Goal: Task Accomplishment & Management: Complete application form

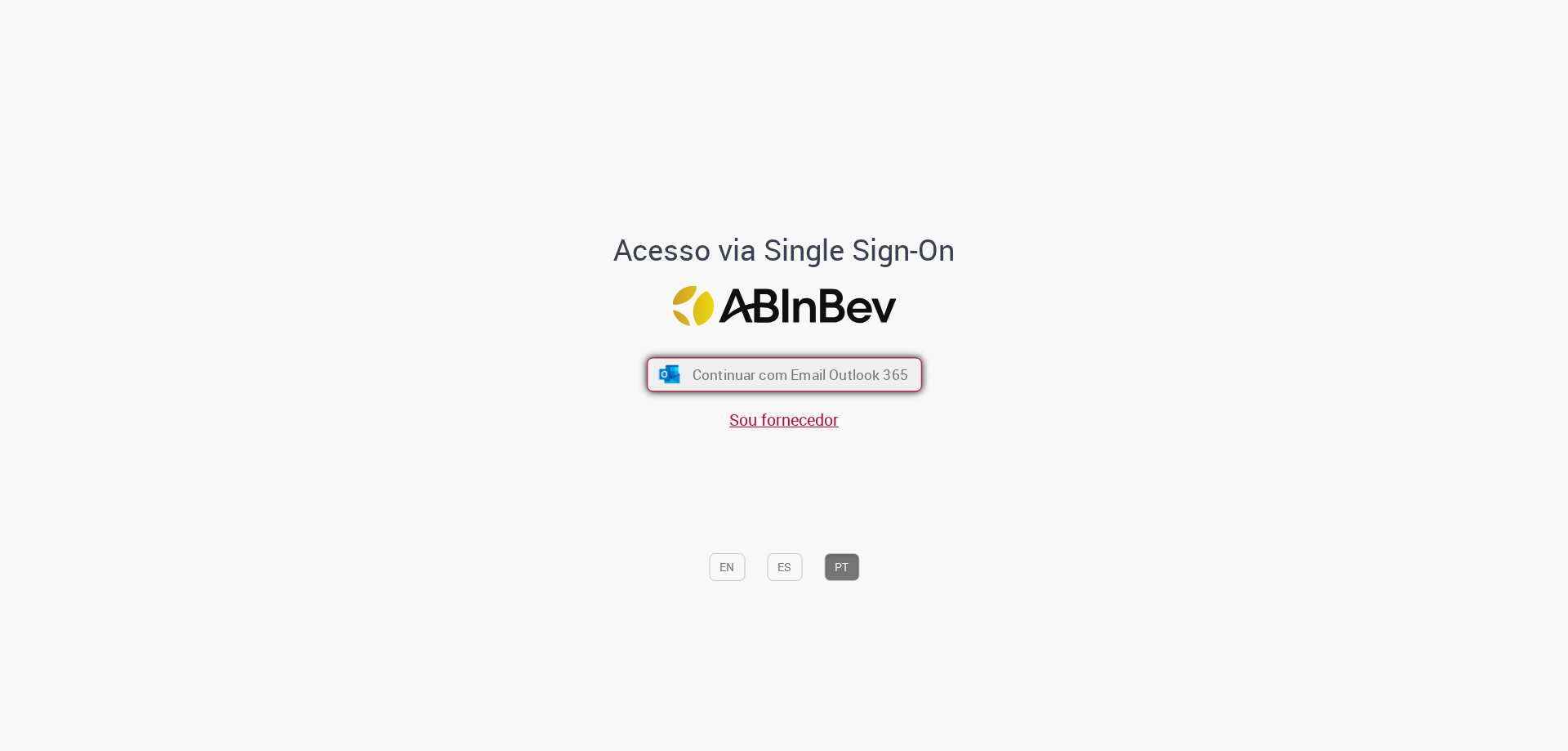
click at [801, 378] on span "Continuar com Email Outlook 365" at bounding box center [799, 375] width 215 height 19
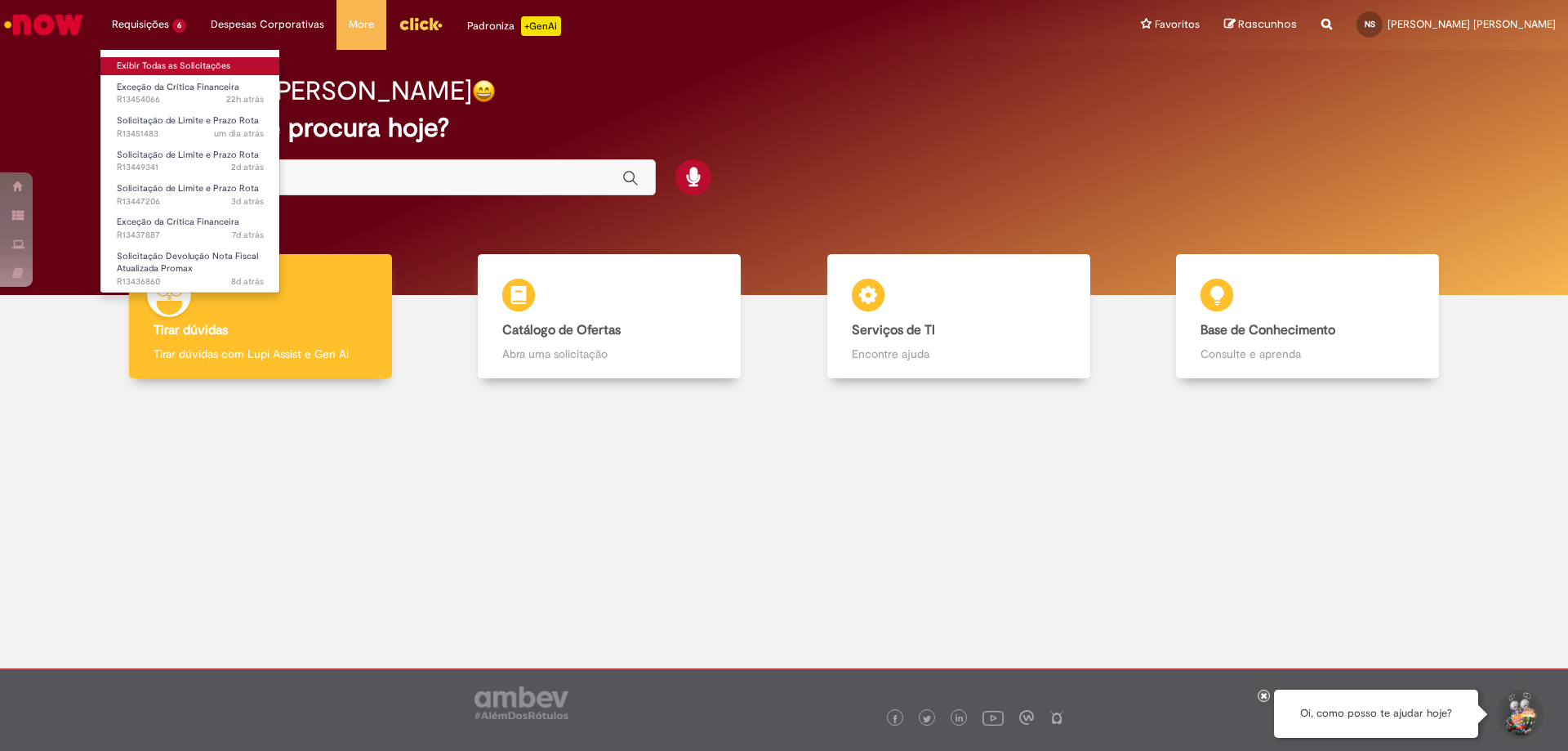
click at [205, 67] on link "Exibir Todas as Solicitações" at bounding box center [190, 67] width 180 height 18
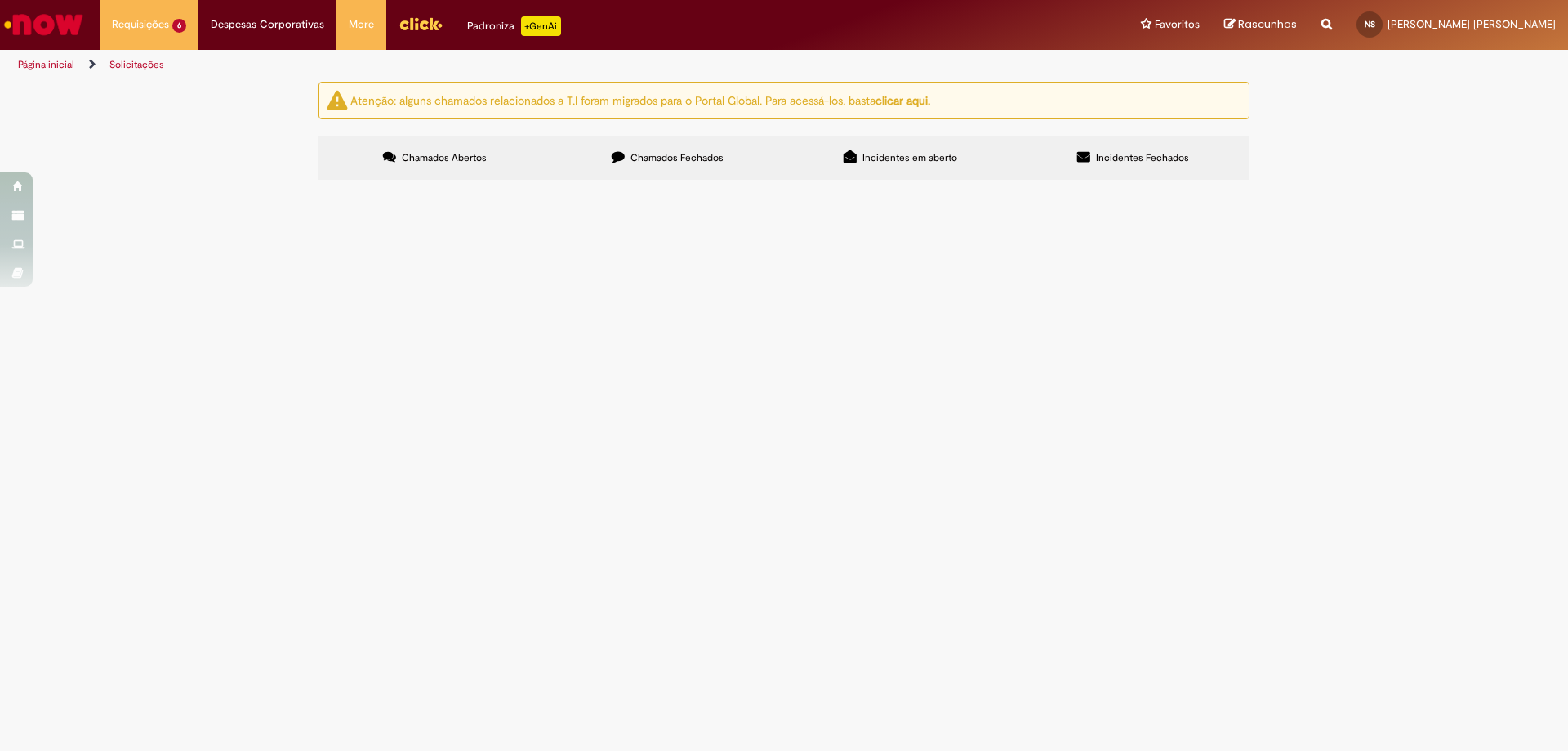
click at [0, 0] on span "Aprovar: 60501 e 35461." at bounding box center [0, 0] width 0 height 0
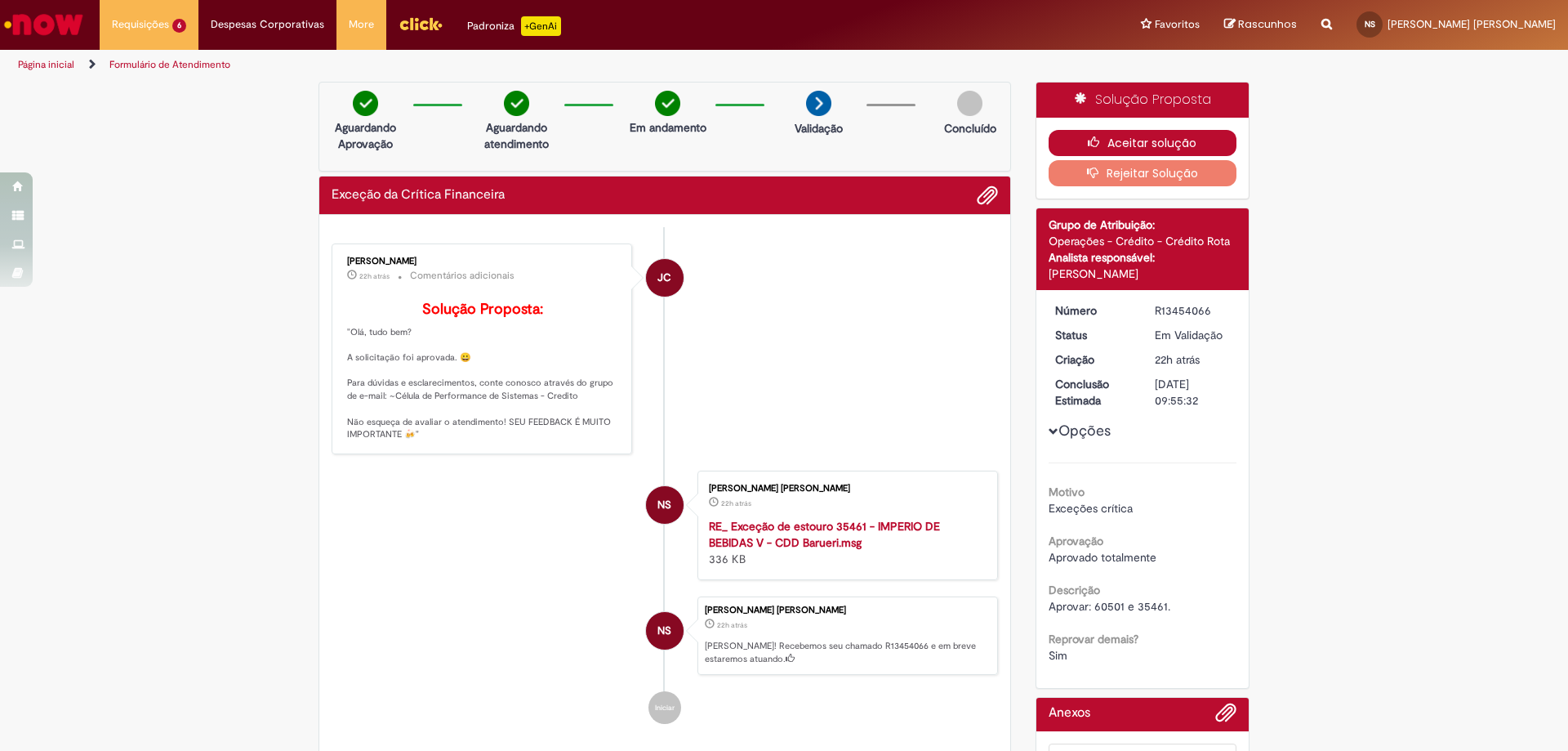
click at [1154, 141] on button "Aceitar solução" at bounding box center [1143, 143] width 189 height 26
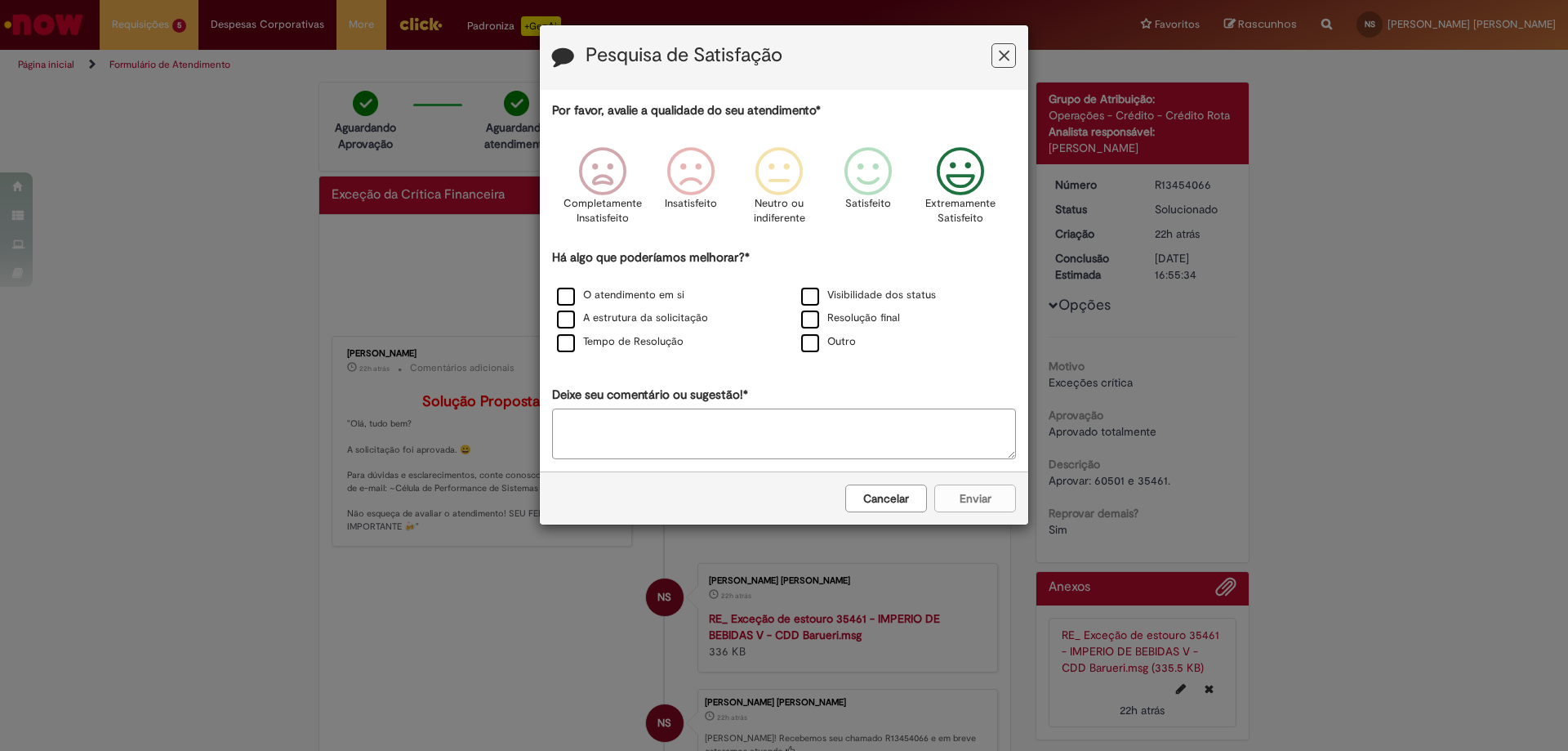
click at [960, 182] on icon "Feedback" at bounding box center [961, 171] width 62 height 49
click at [629, 292] on label "O atendimento em si" at bounding box center [621, 296] width 127 height 16
click at [631, 303] on div "O atendimento em si" at bounding box center [661, 296] width 241 height 21
click at [641, 315] on label "A estrutura da solicitação" at bounding box center [633, 319] width 151 height 16
click at [647, 346] on label "Tempo de Resolução" at bounding box center [621, 342] width 127 height 16
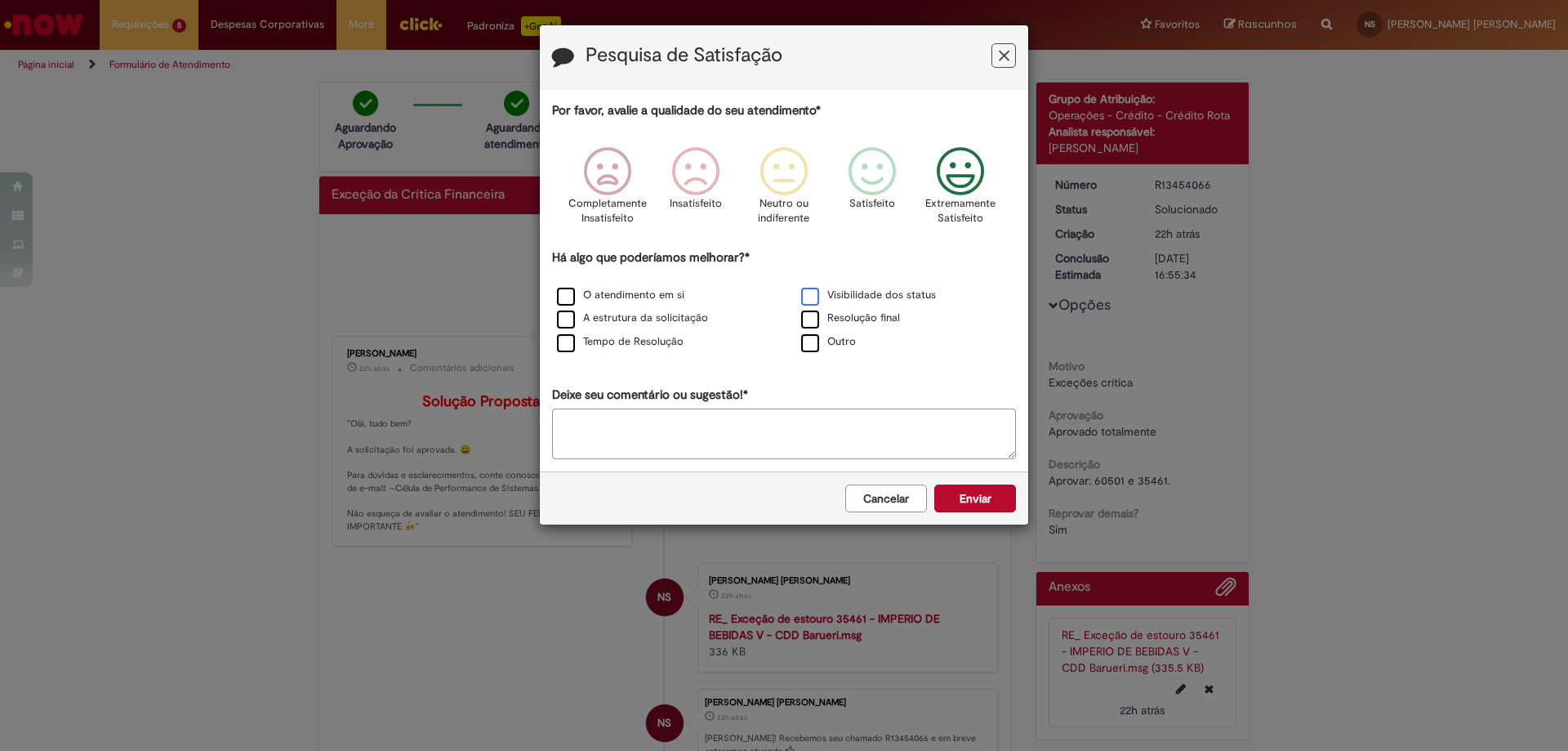
click at [831, 300] on label "Visibilidade dos status" at bounding box center [869, 296] width 135 height 16
click at [839, 316] on label "Resolução final" at bounding box center [851, 319] width 99 height 16
click at [971, 481] on div "Cancelar Enviar" at bounding box center [784, 498] width 489 height 53
click at [973, 499] on button "Enviar" at bounding box center [975, 499] width 81 height 28
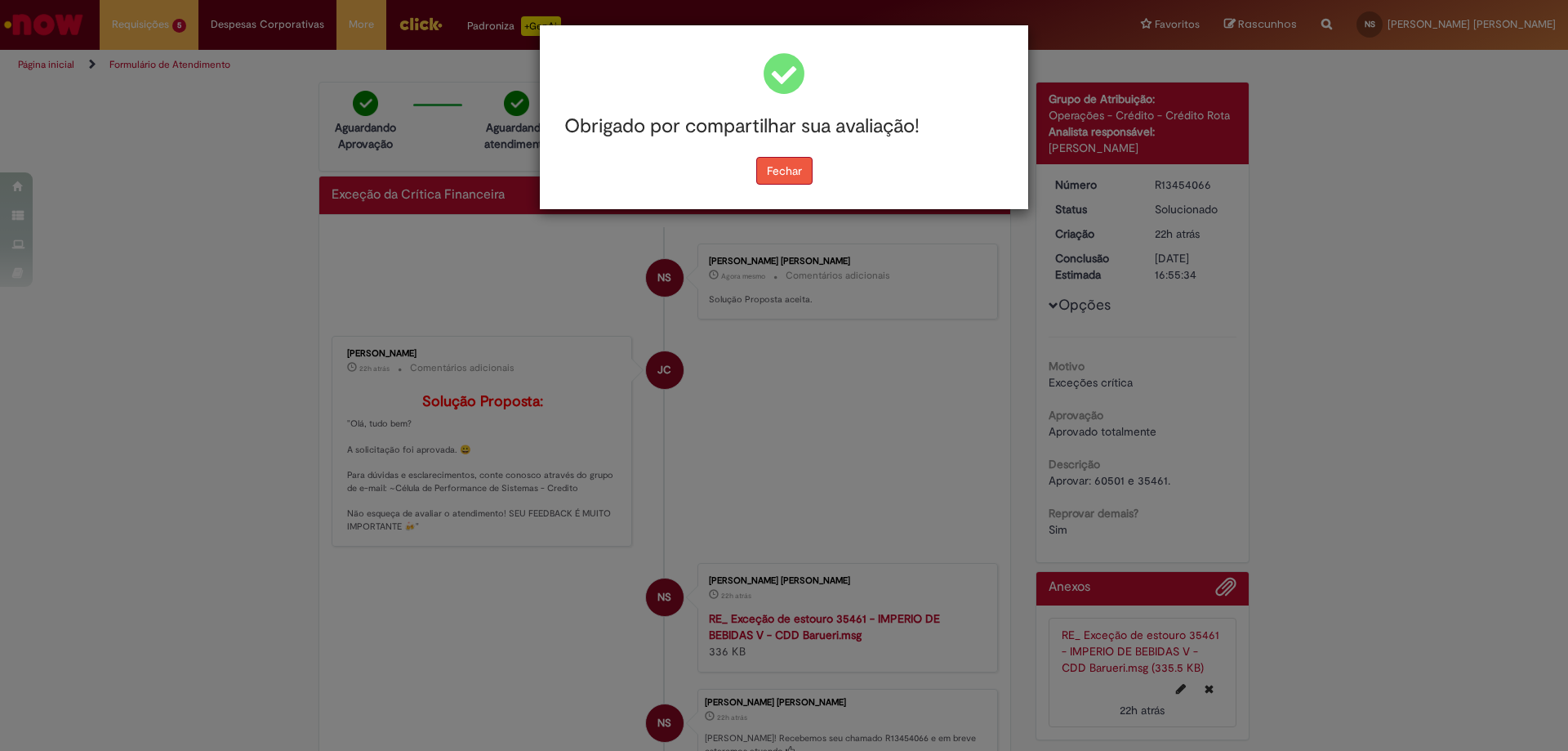
click at [796, 183] on button "Fechar" at bounding box center [784, 171] width 57 height 28
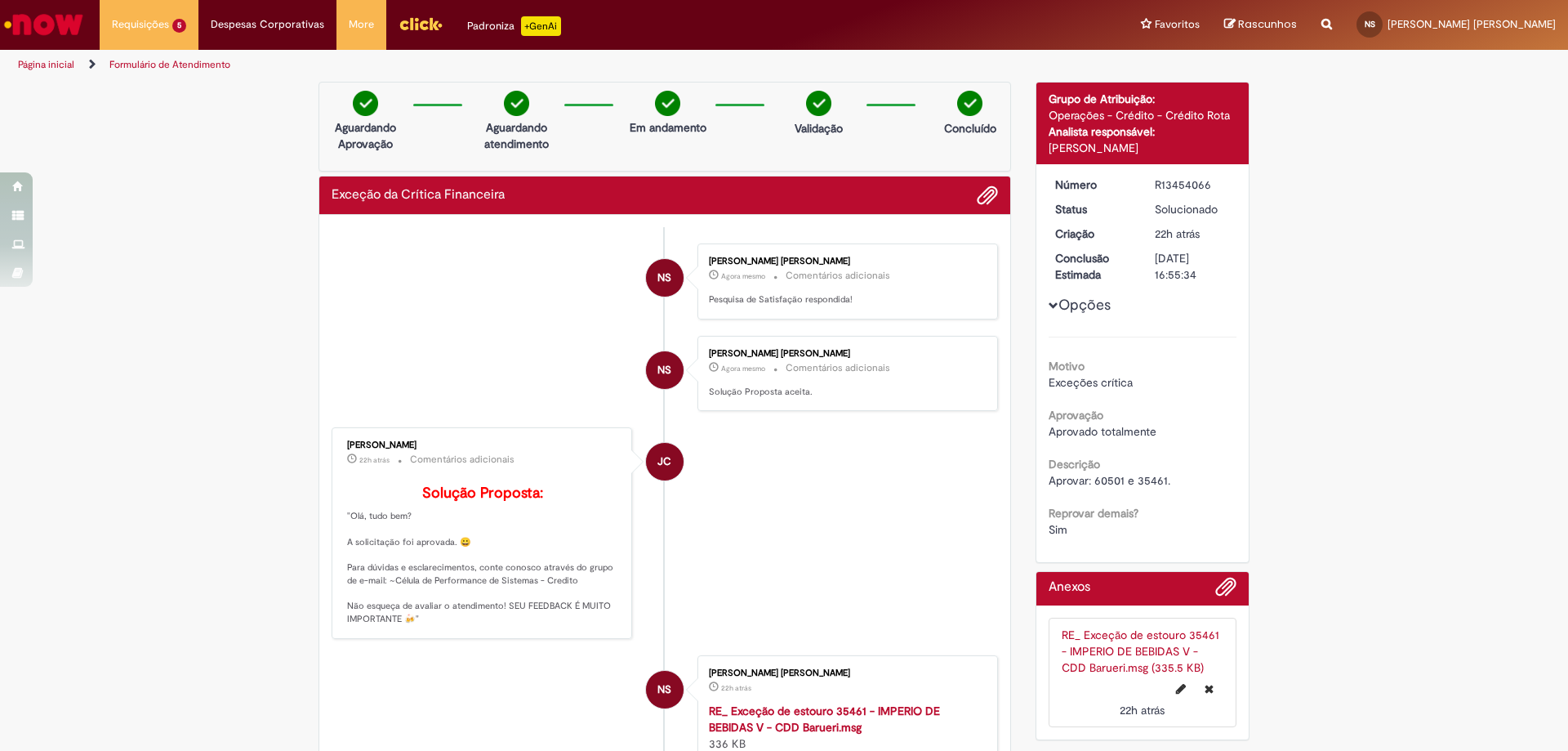
click at [54, 36] on img "Ir para a Homepage" at bounding box center [44, 24] width 84 height 33
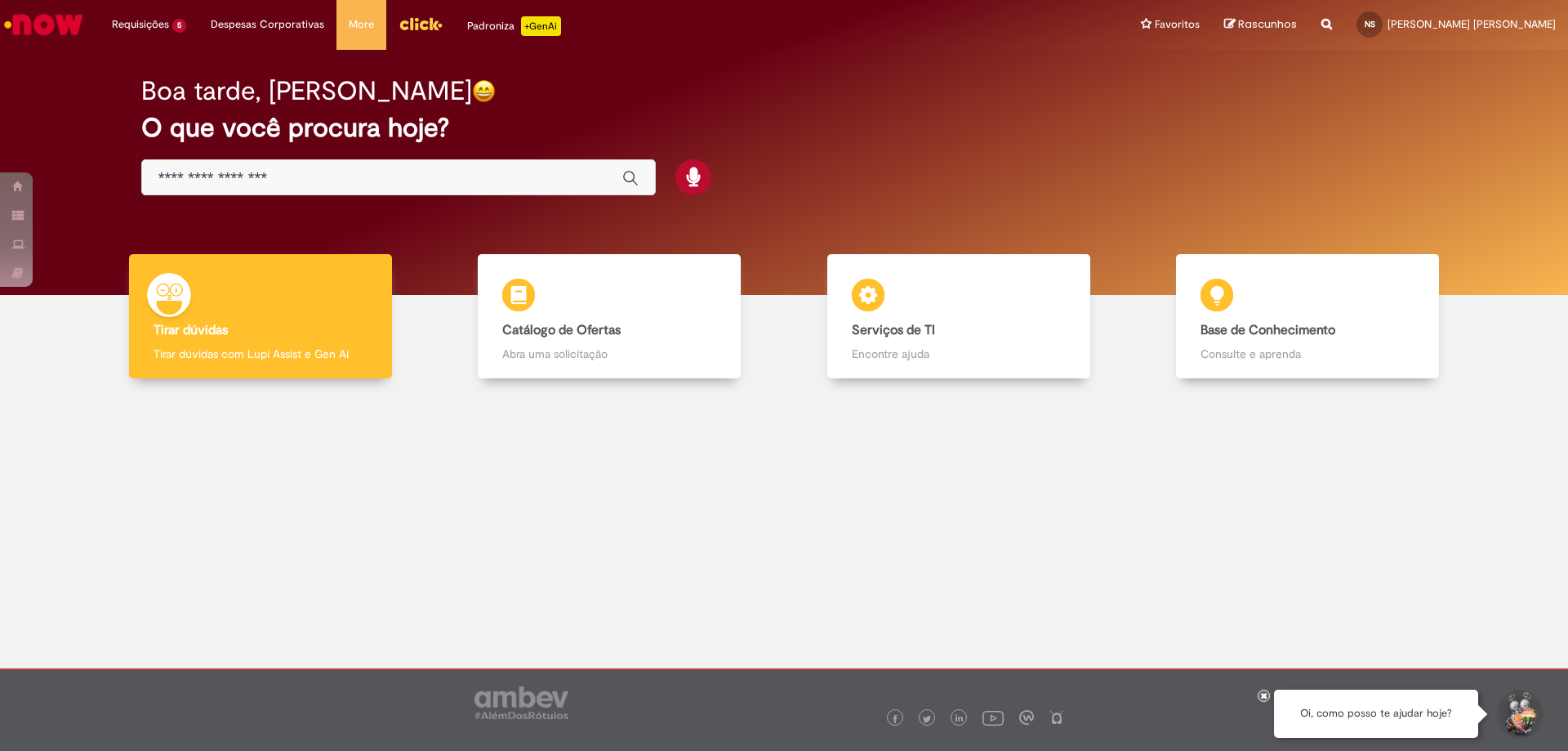
click at [398, 156] on div "Boa tarde, [PERSON_NAME] O que você procura hoje?" at bounding box center [784, 136] width 1344 height 139
click at [401, 159] on div "Global" at bounding box center [398, 177] width 514 height 37
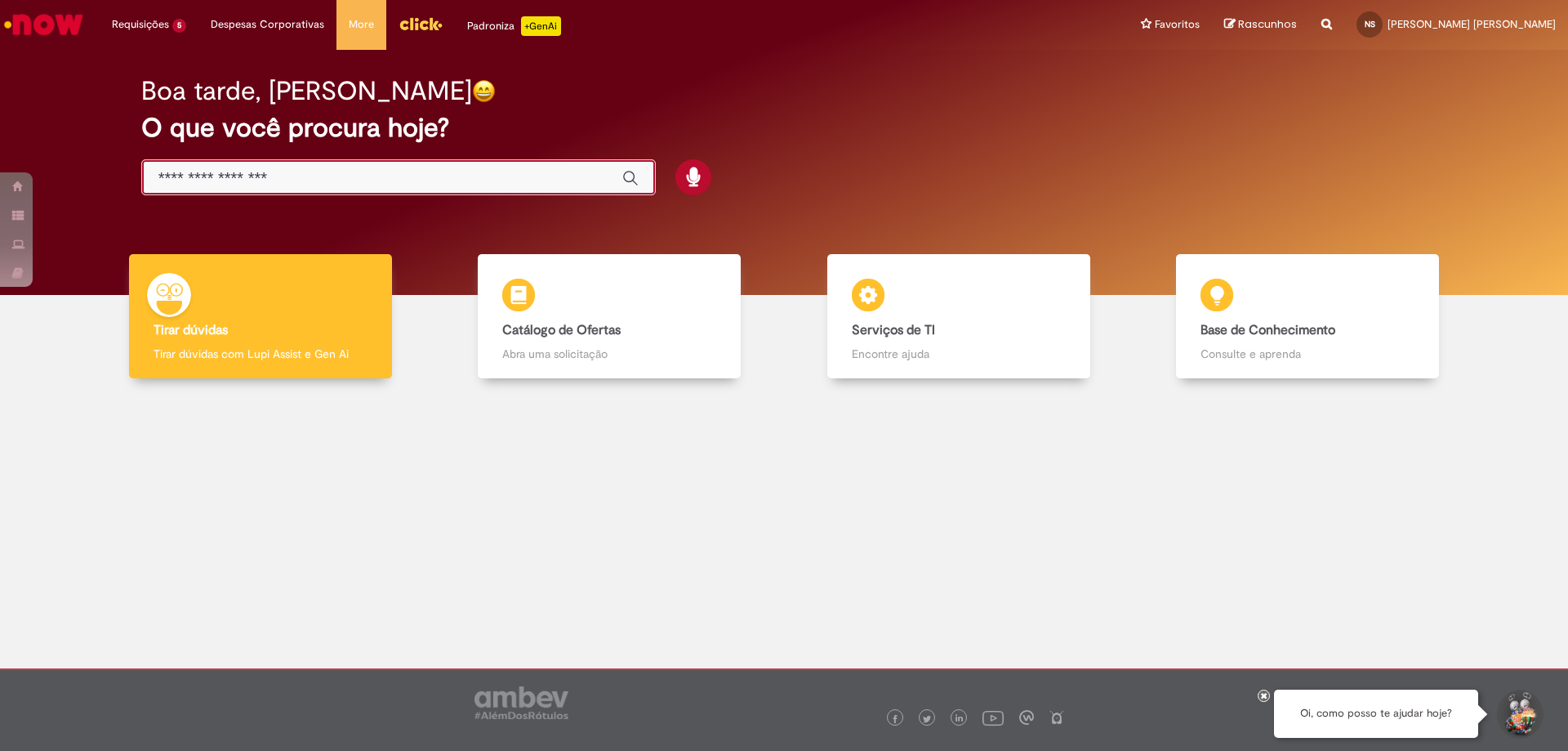
click at [404, 173] on input "Basta digitar aqui" at bounding box center [382, 178] width 448 height 19
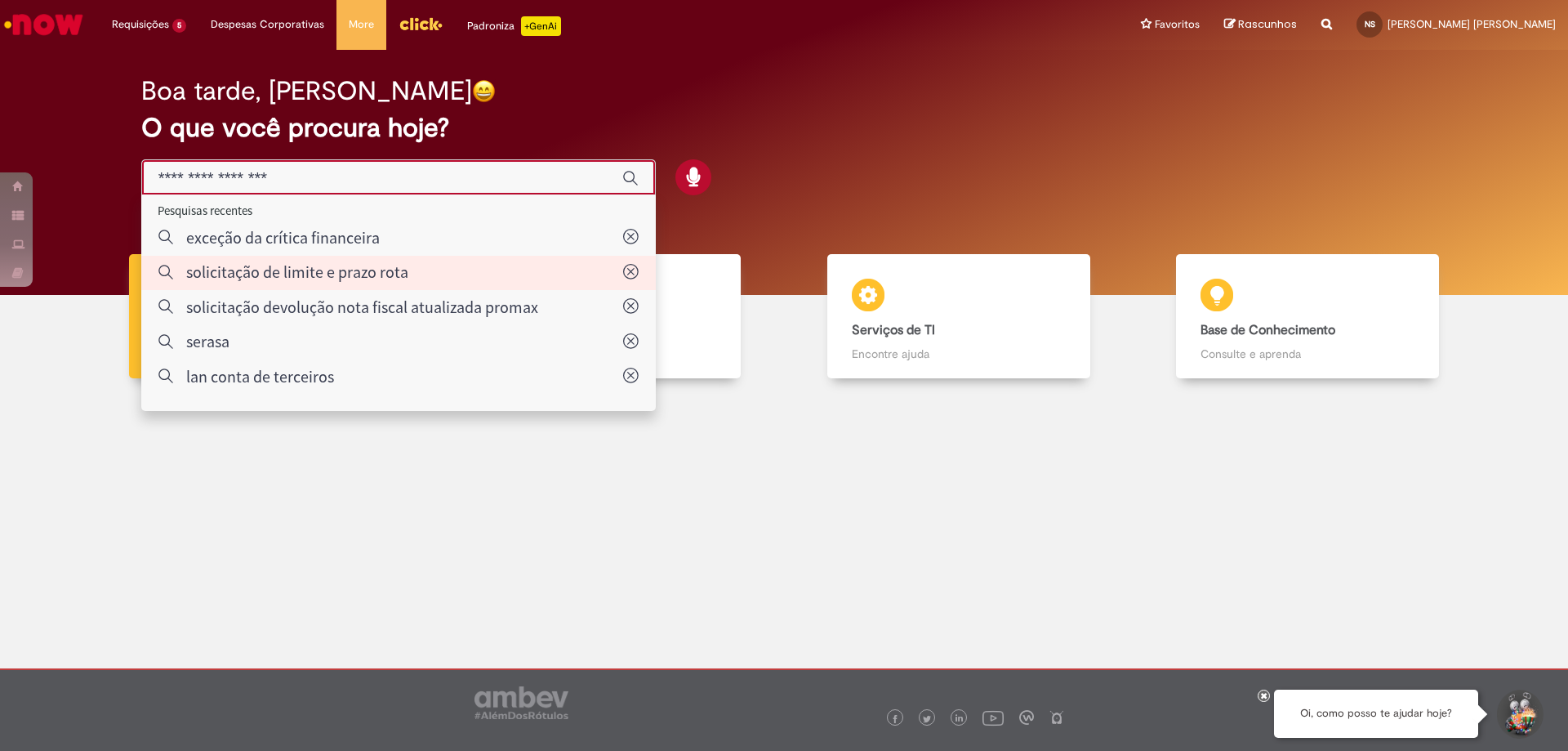
type input "**********"
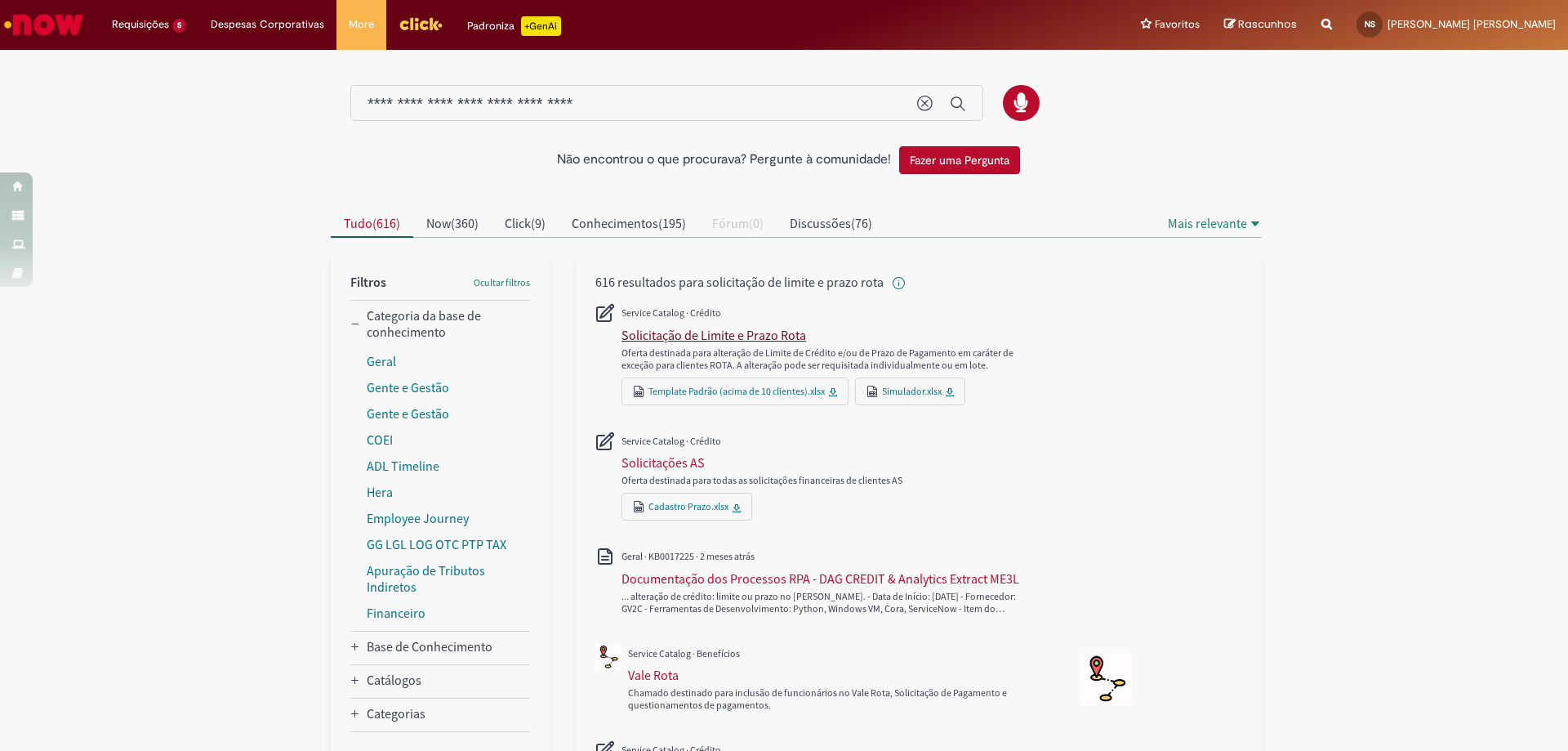
click at [726, 336] on div "Solicitação de Limite e Prazo Rota" at bounding box center [714, 335] width 185 height 16
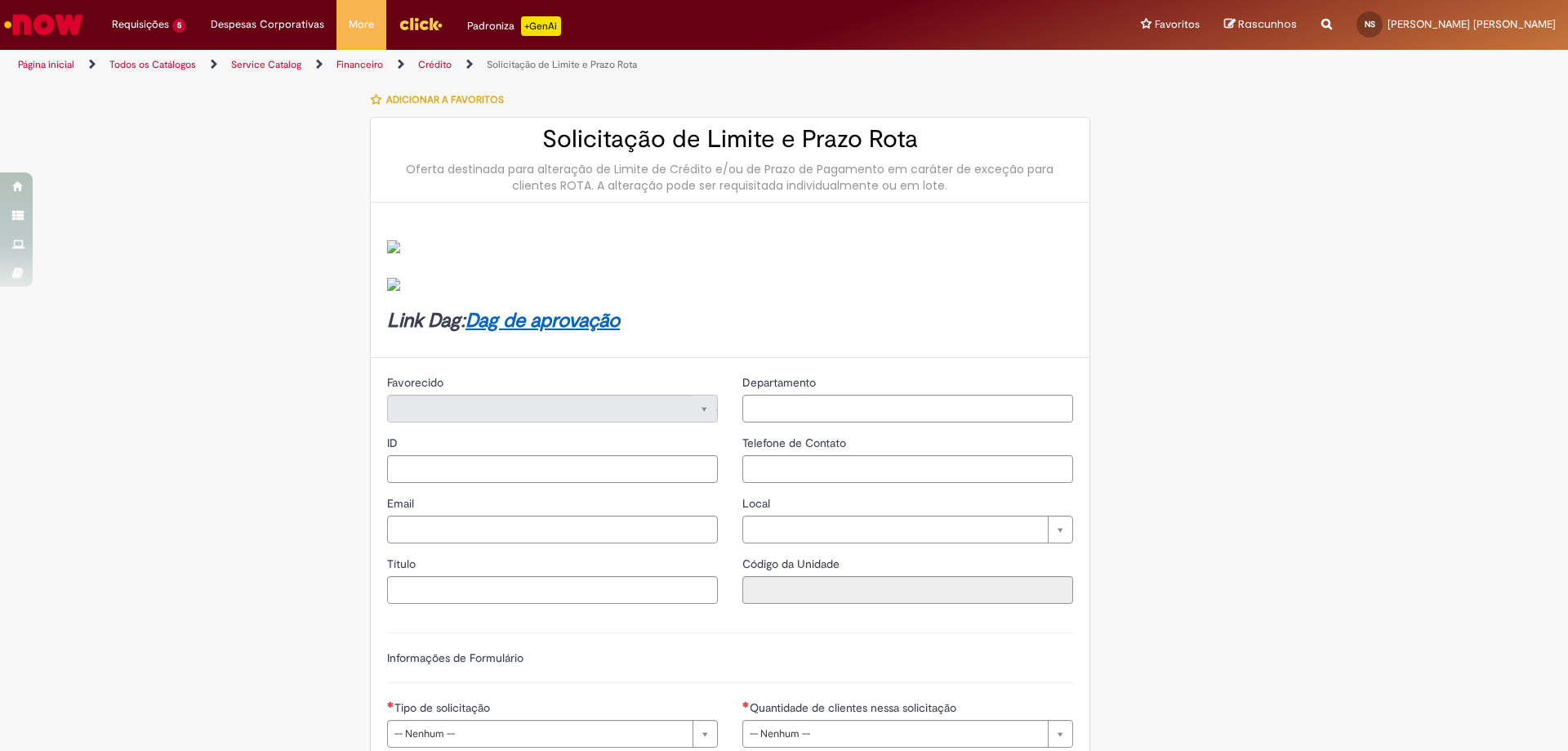
type input "********"
type input "**********"
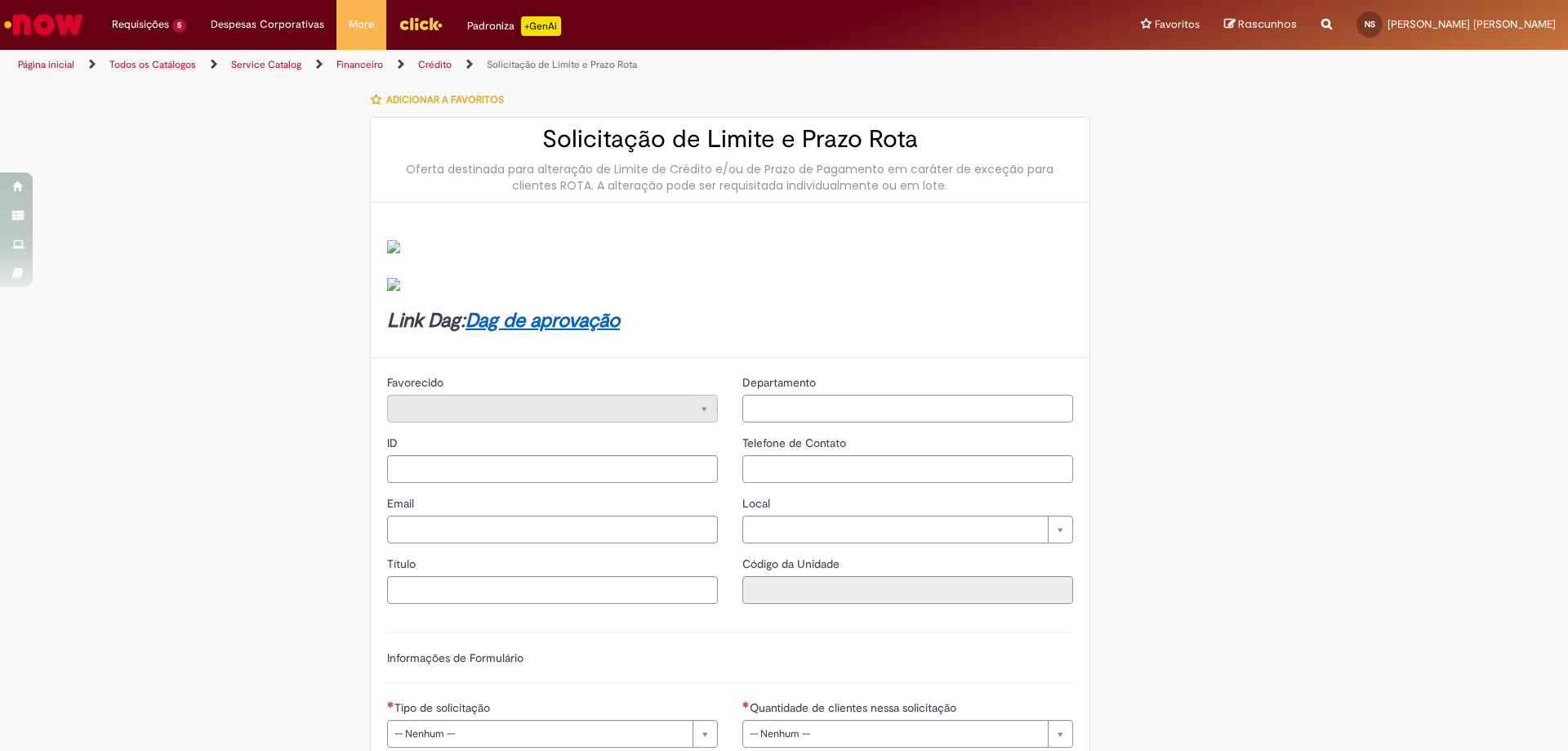
type input "****"
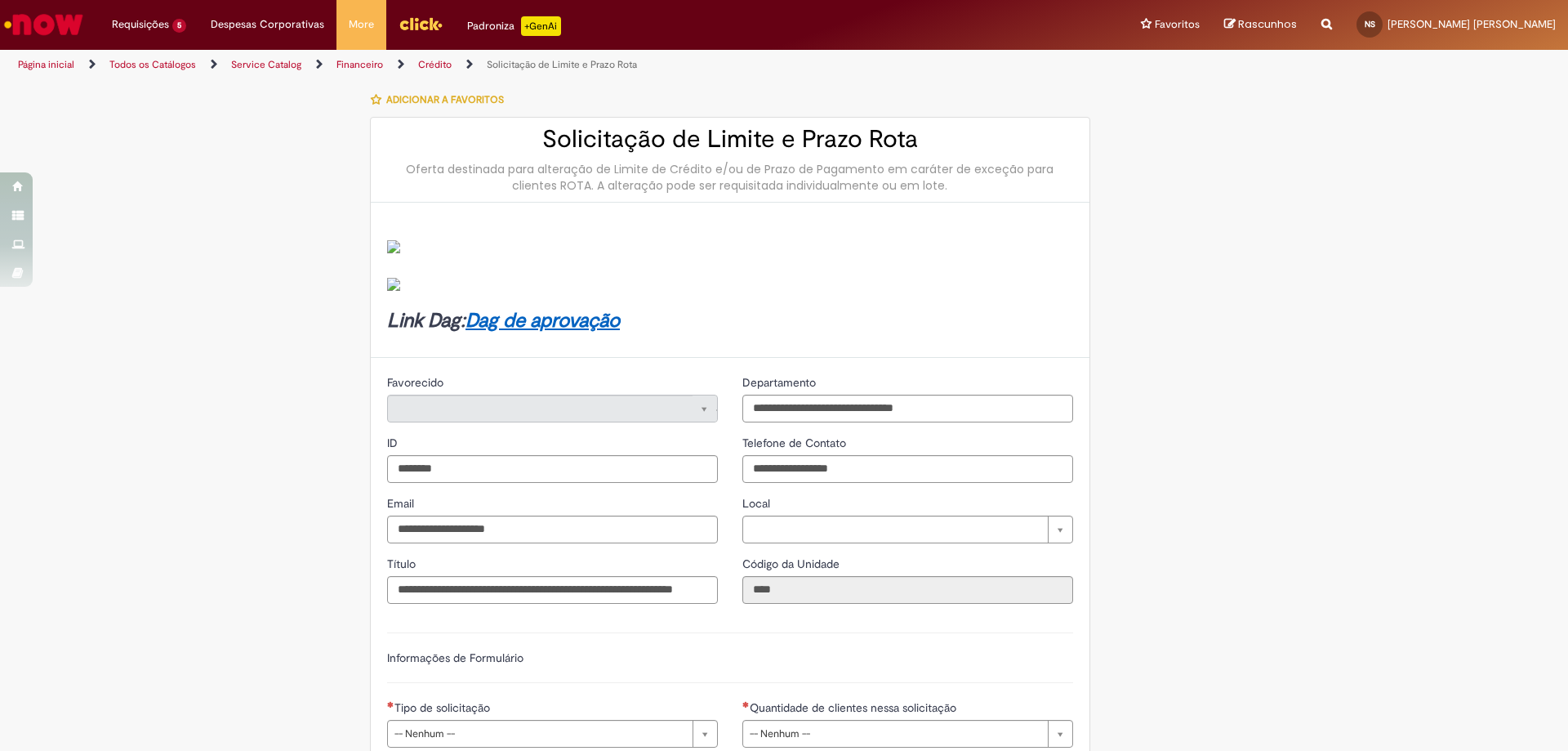
type input "**********"
type input "********"
type input "**********"
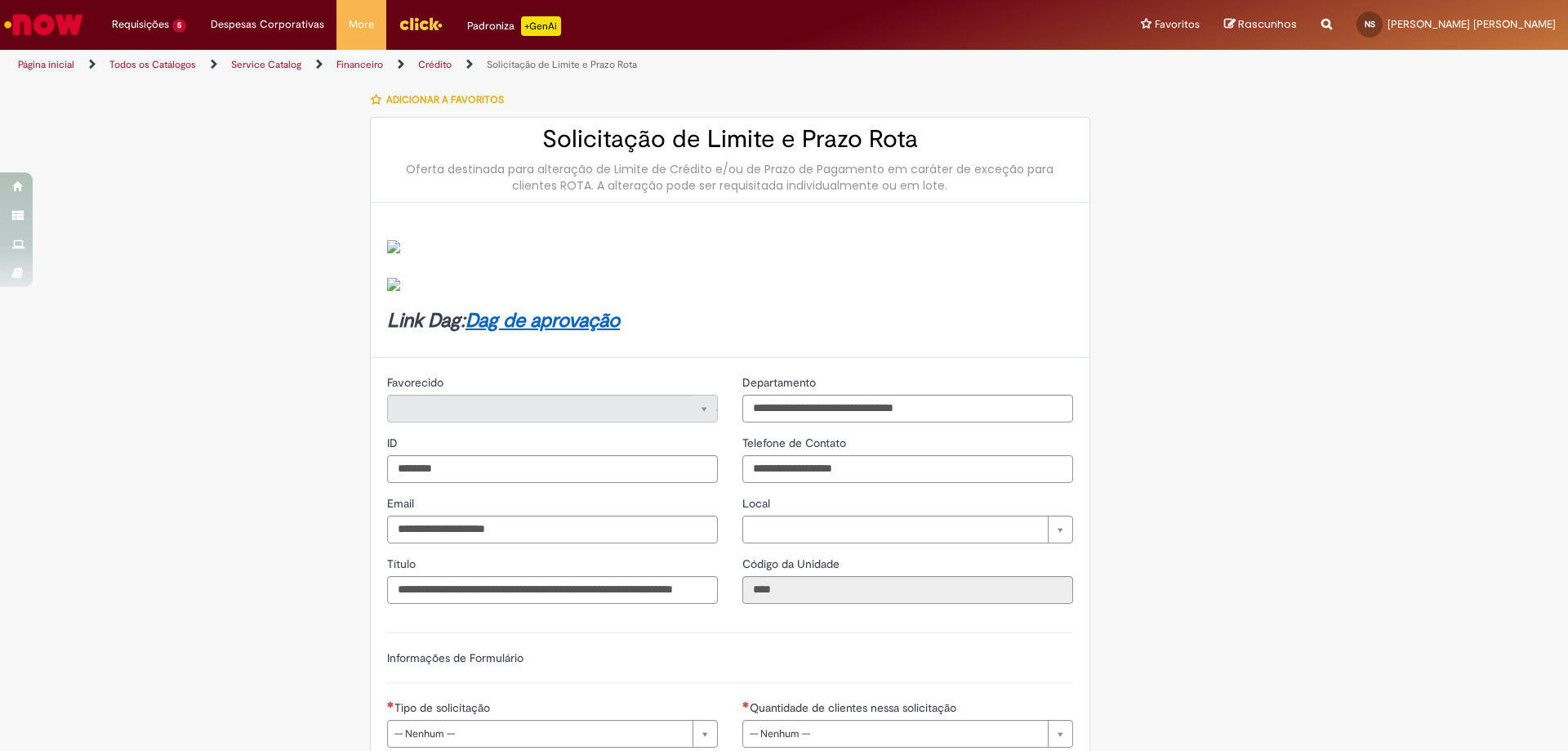
type input "**********"
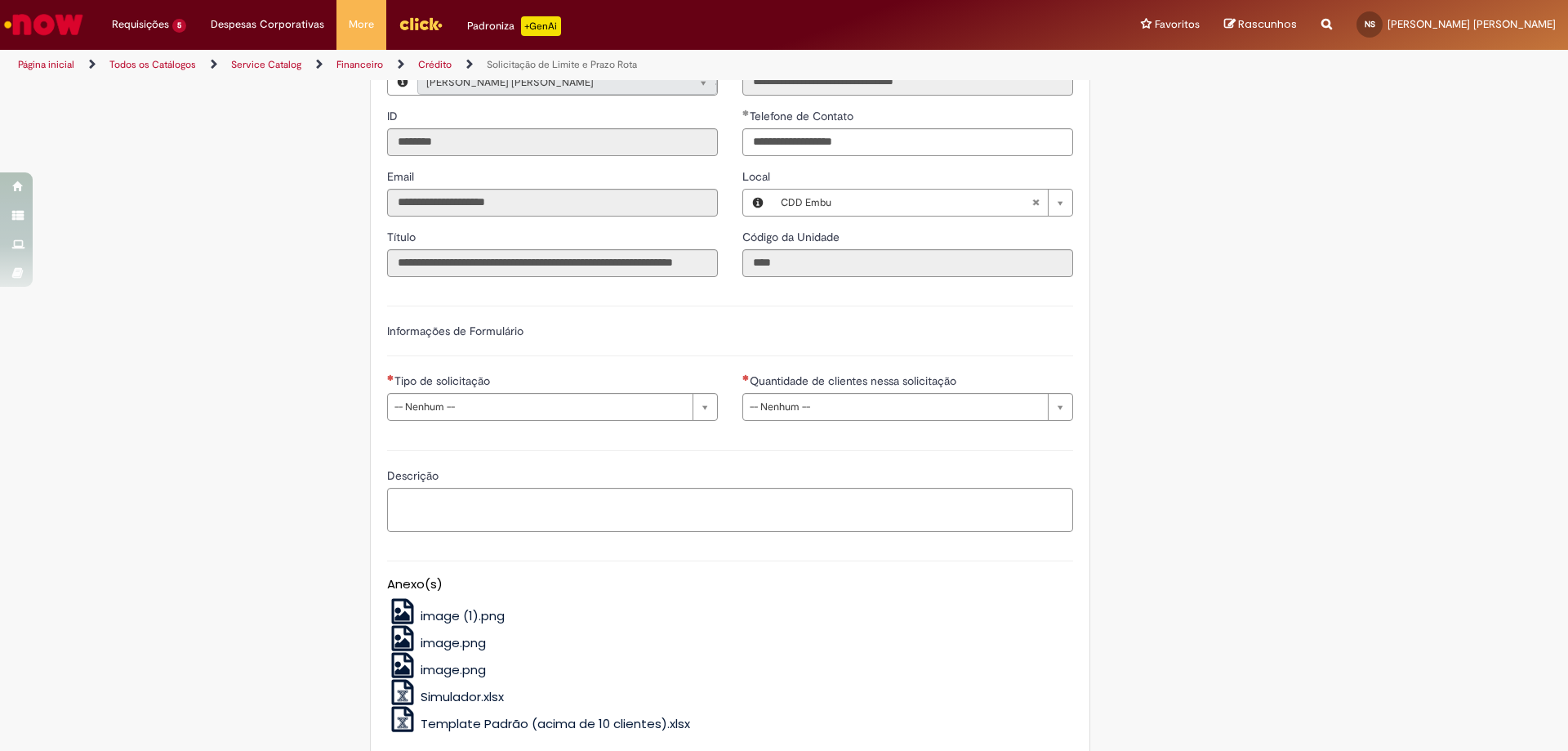
scroll to position [489, 0]
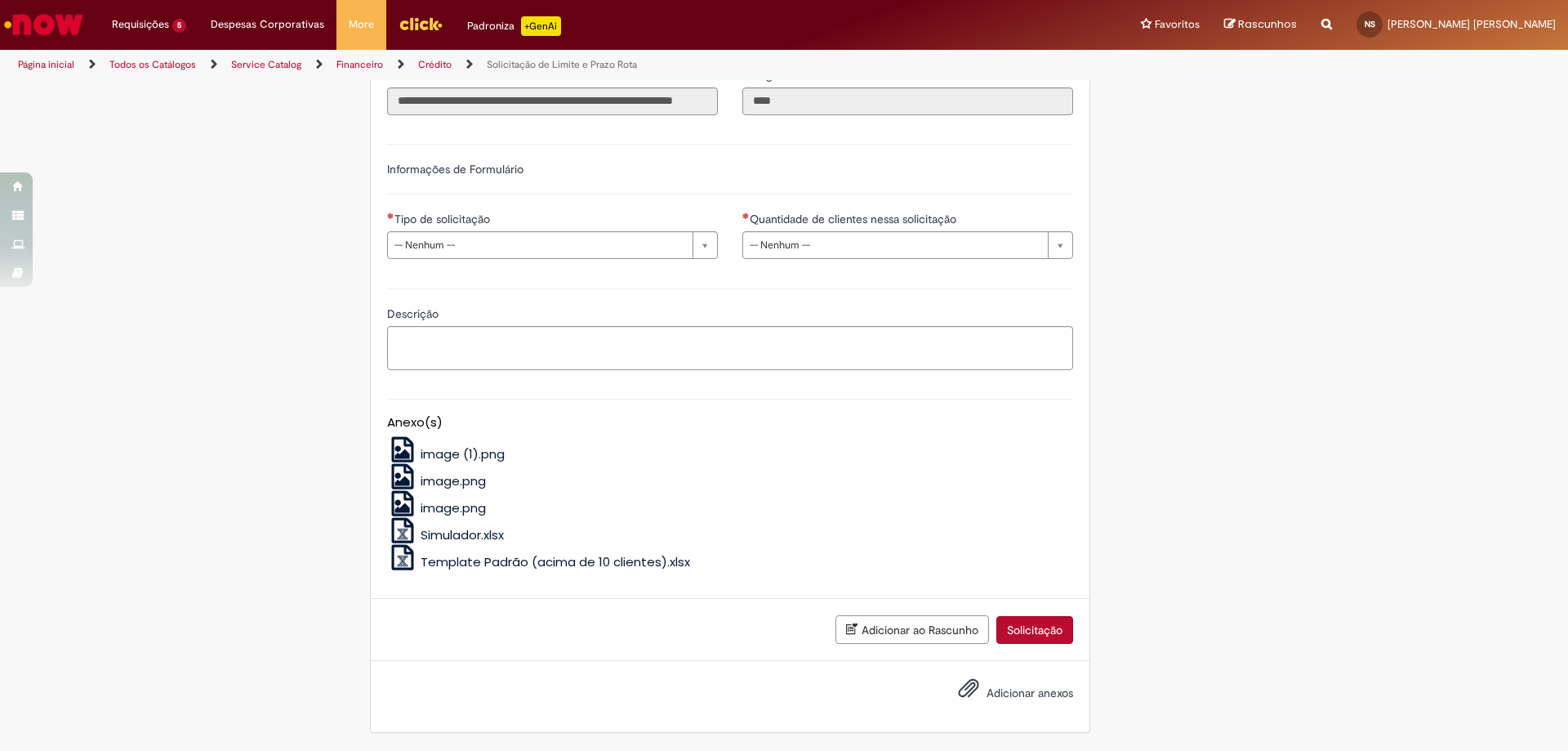
click at [587, 271] on div "Prazo Adicionar Remover tudo Prazo Ações Código CDD Código PDV Meio de Pagament…" at bounding box center [731, 271] width 711 height 1
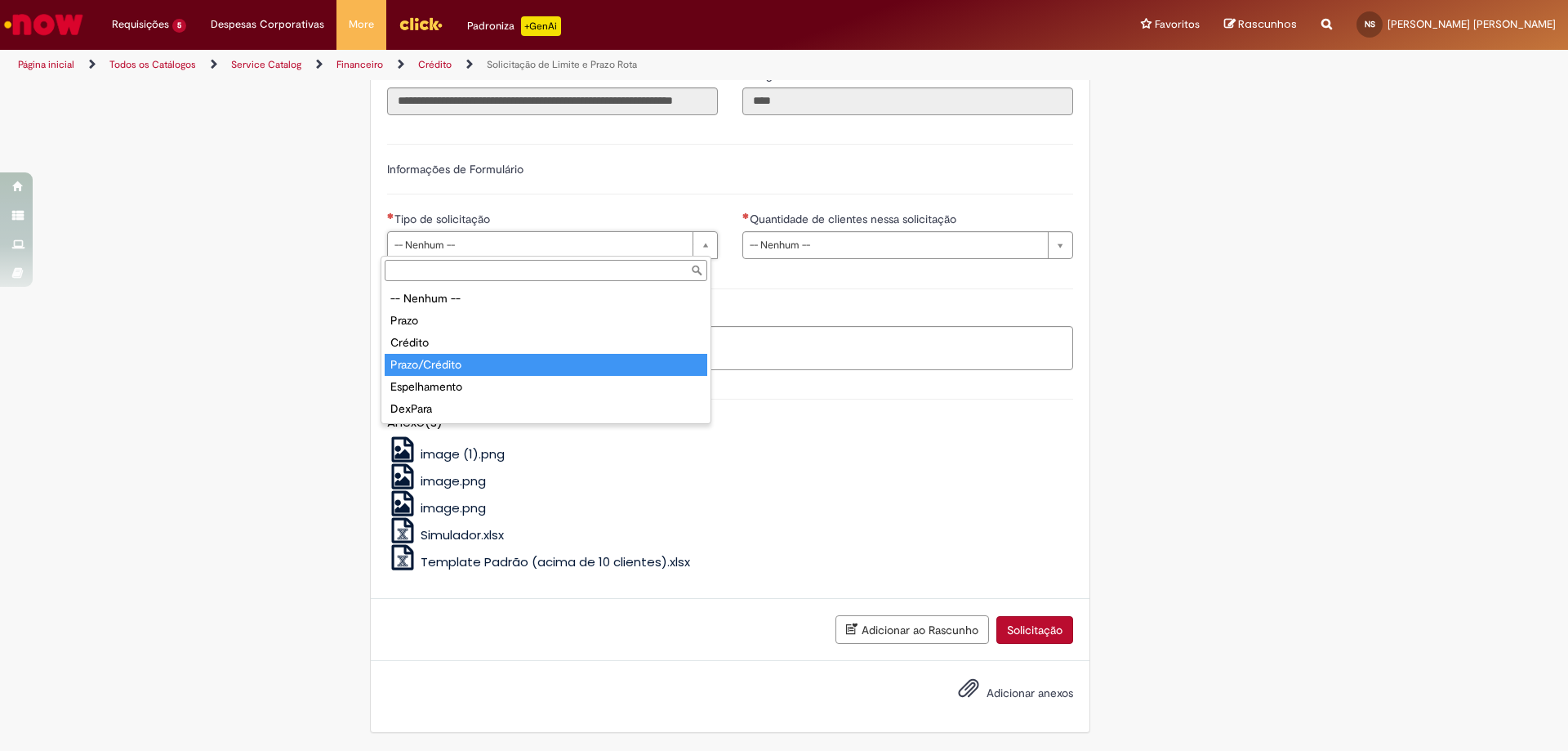
type input "**********"
select select "**********"
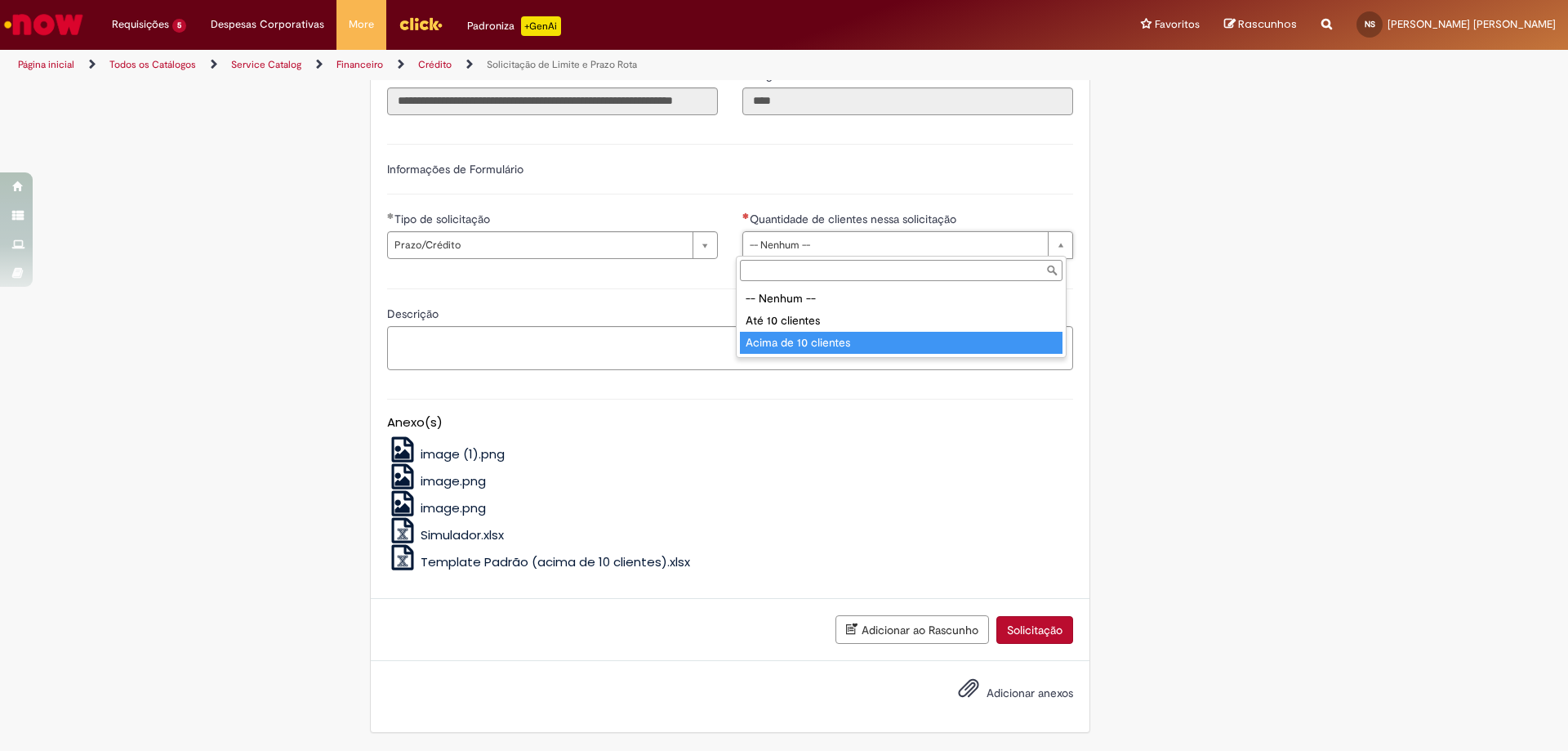
type input "**********"
select select "*********"
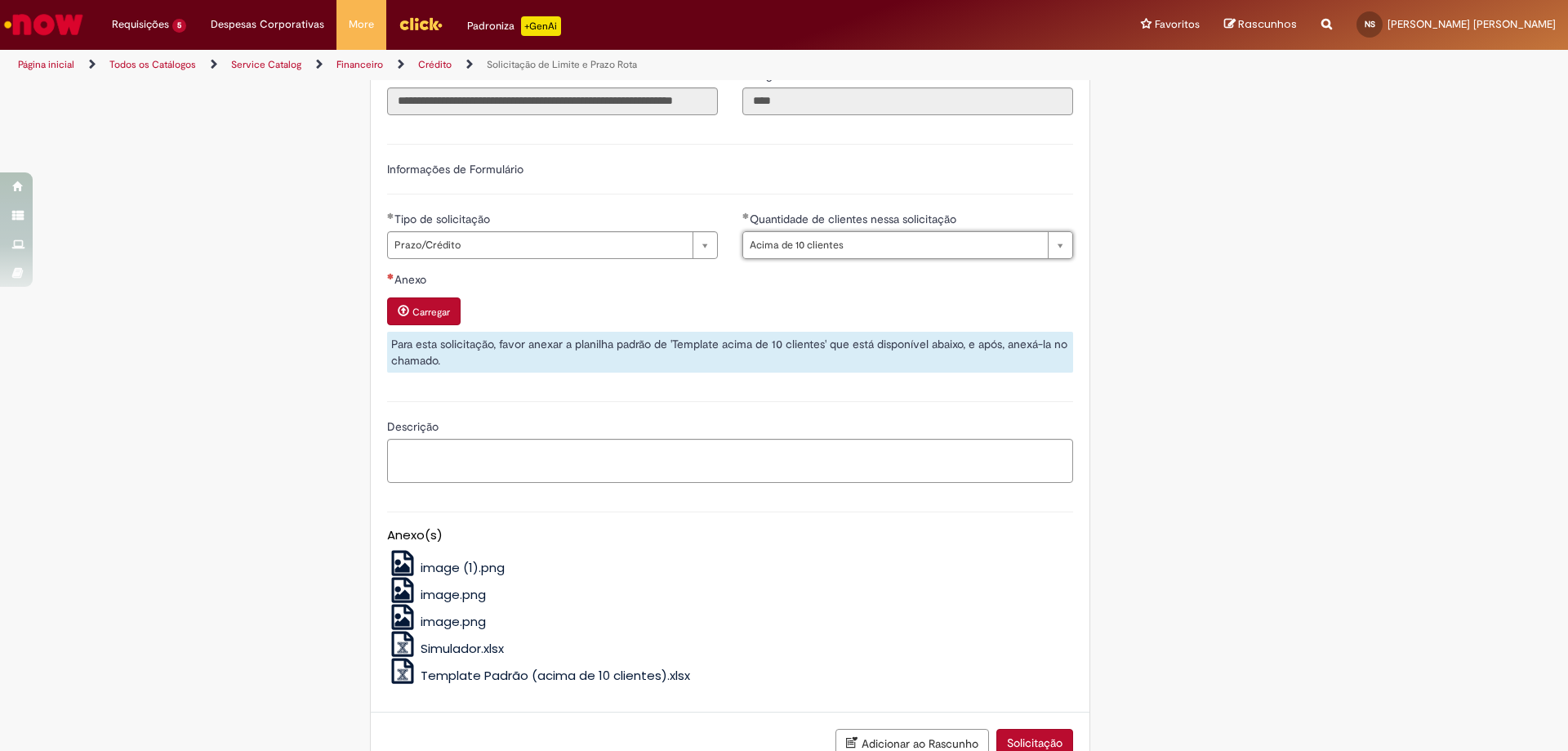
scroll to position [570, 0]
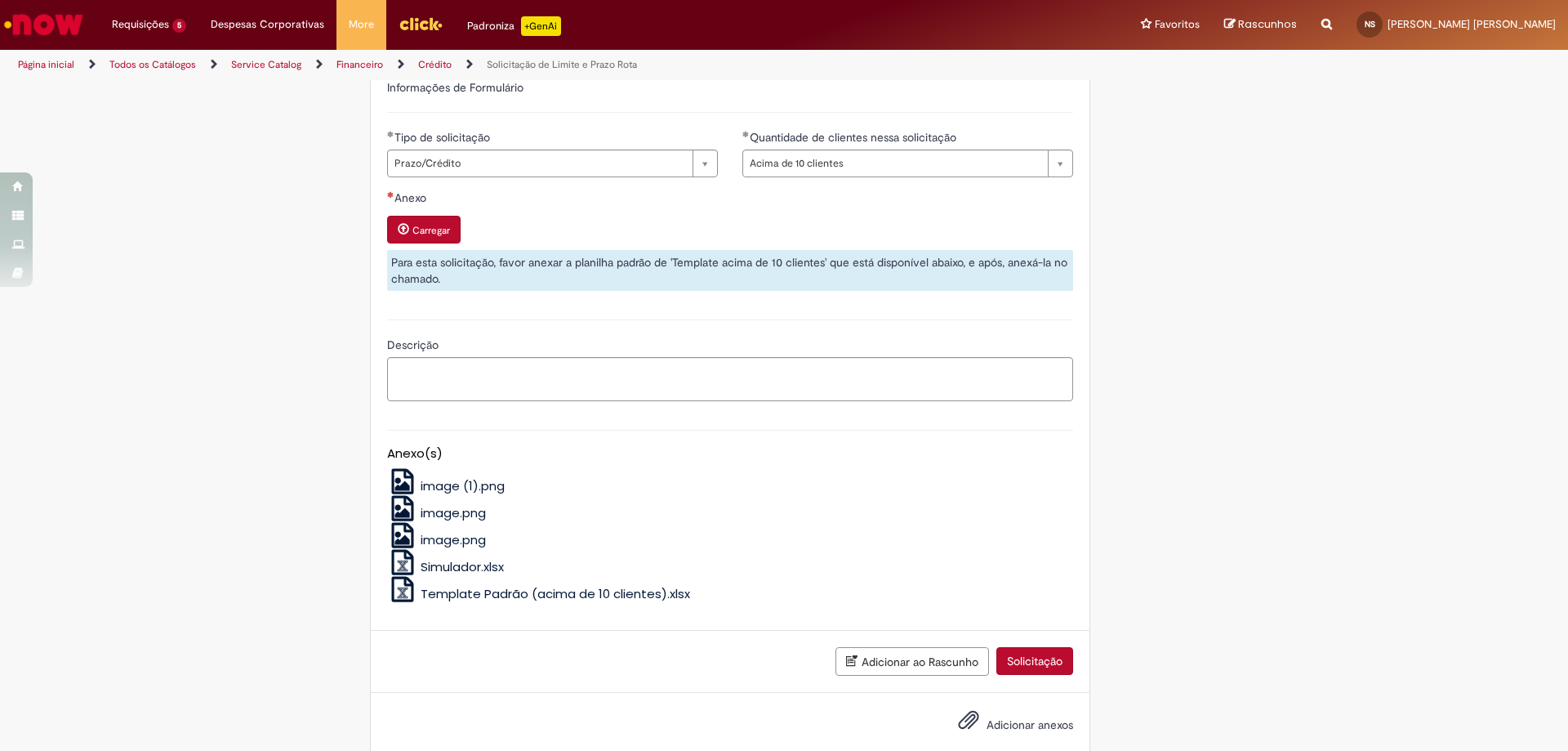
click at [515, 590] on span "Template Padrão (acima de 10 clientes).xlsx" at bounding box center [555, 593] width 269 height 17
click at [427, 240] on button "Carregar" at bounding box center [424, 229] width 73 height 28
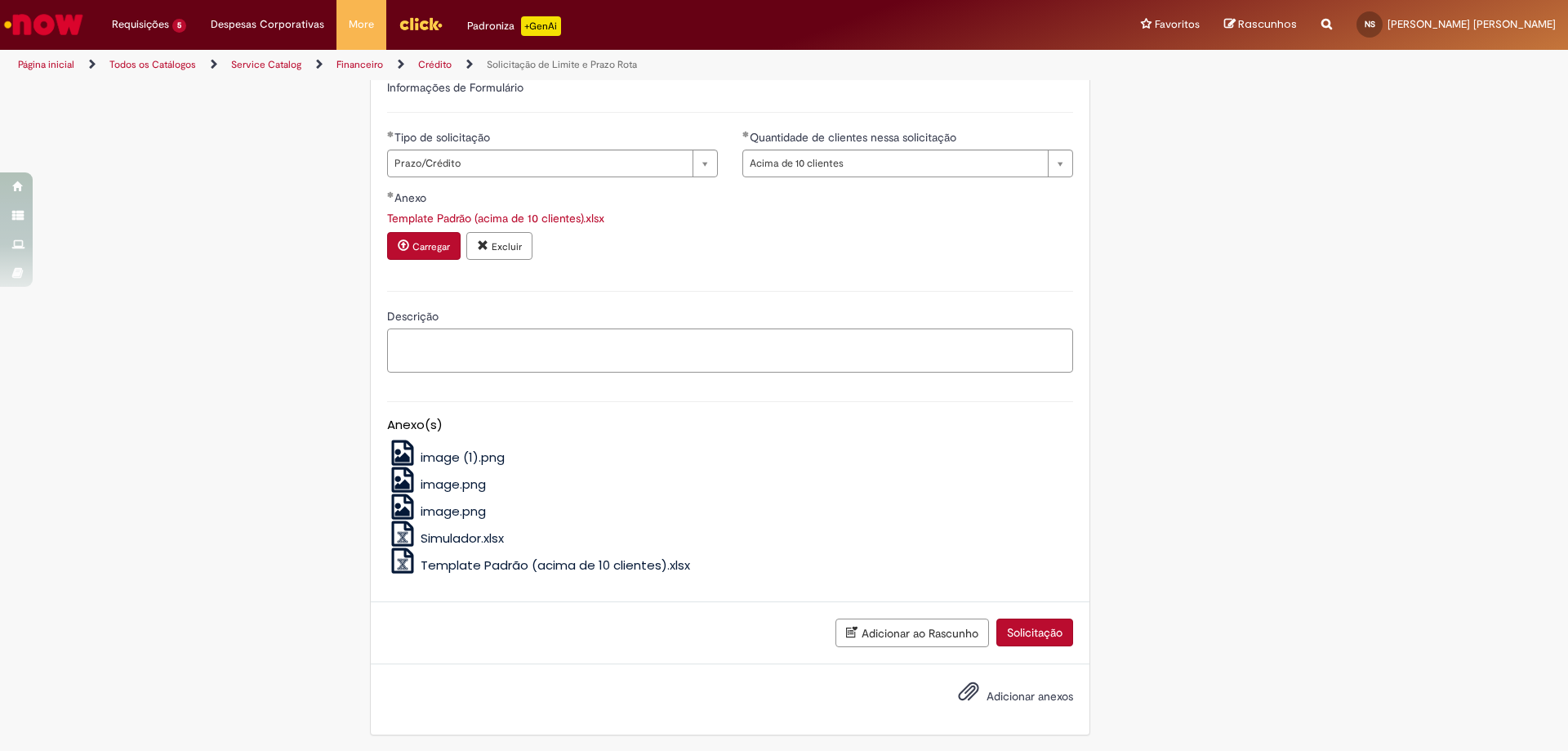
click at [458, 345] on textarea "Descrição" at bounding box center [730, 351] width 686 height 44
paste textarea "***** ***** ***** ***** ***** ***** **** ***** ***** ***** ***** ***** ***** **…"
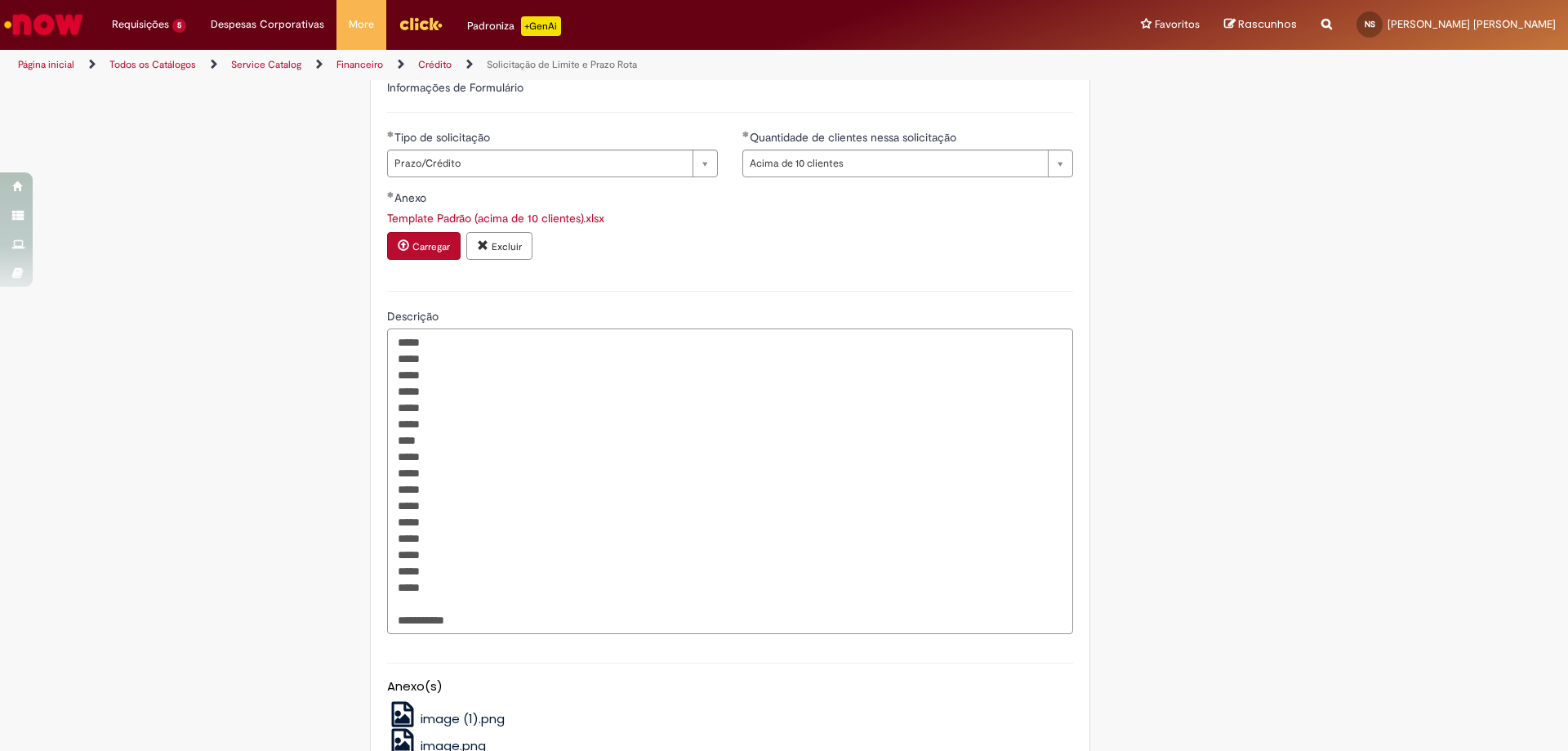
type textarea "**********"
click at [1199, 334] on div "**********" at bounding box center [784, 262] width 956 height 1501
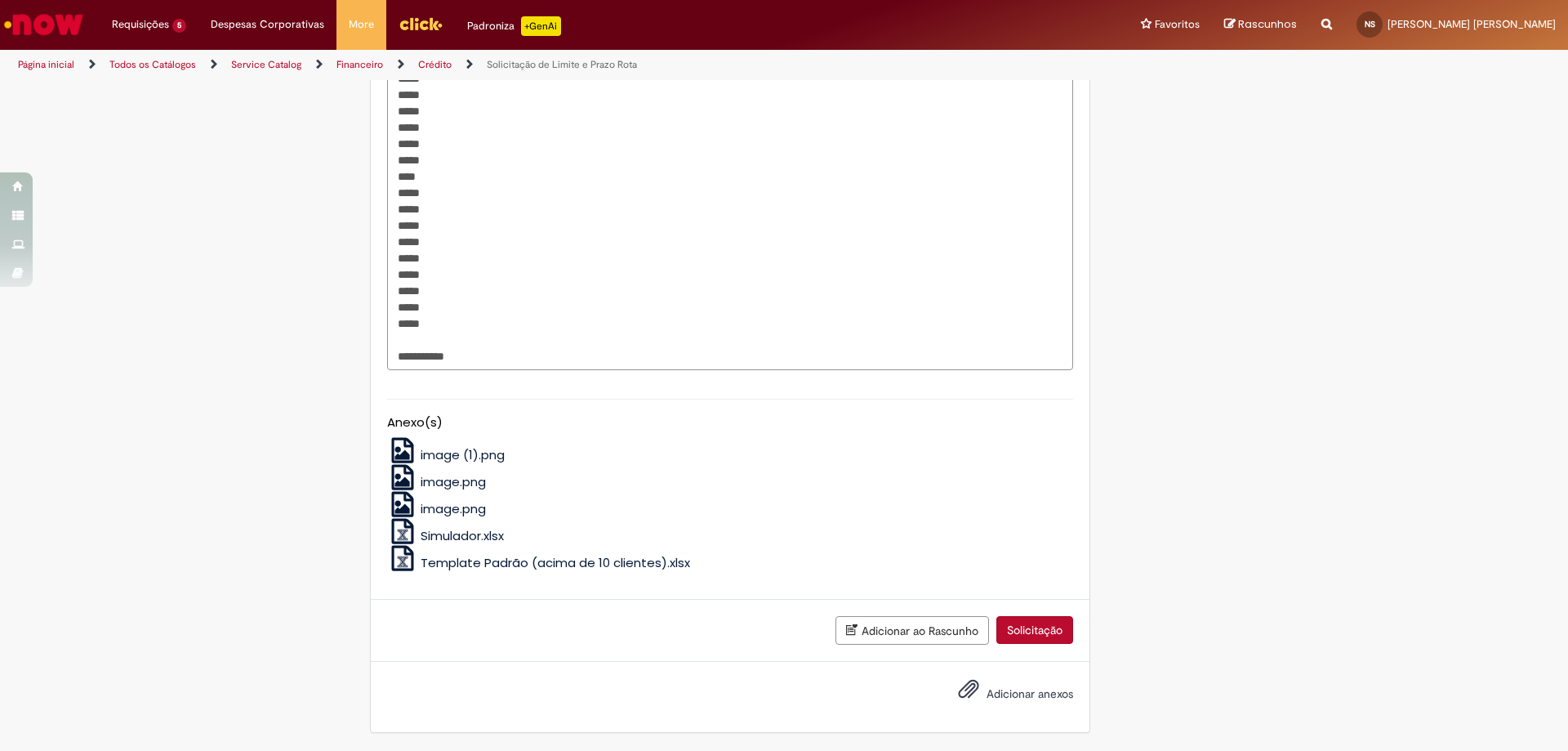
click at [1035, 641] on button "Solicitação" at bounding box center [1035, 630] width 76 height 28
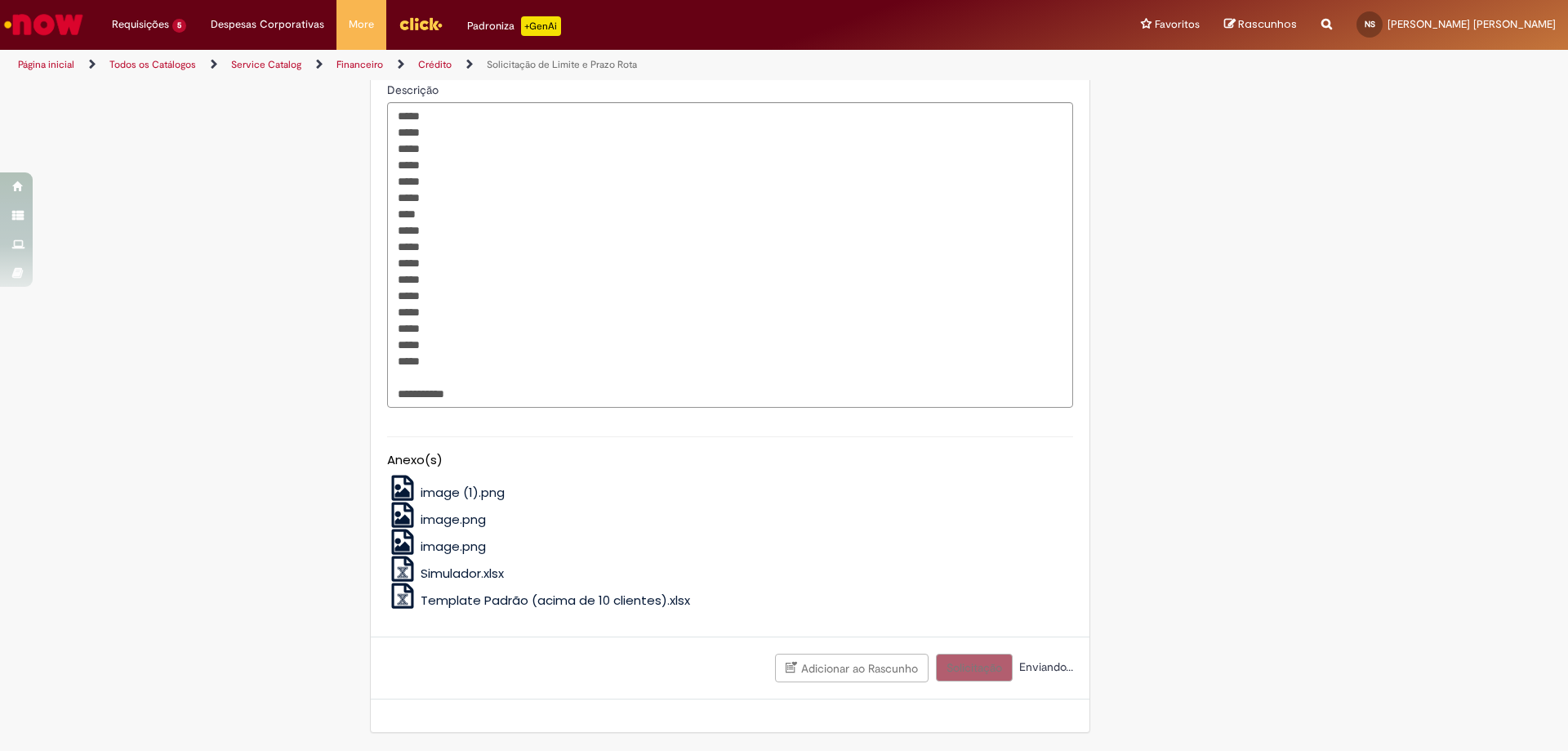
scroll to position [797, 0]
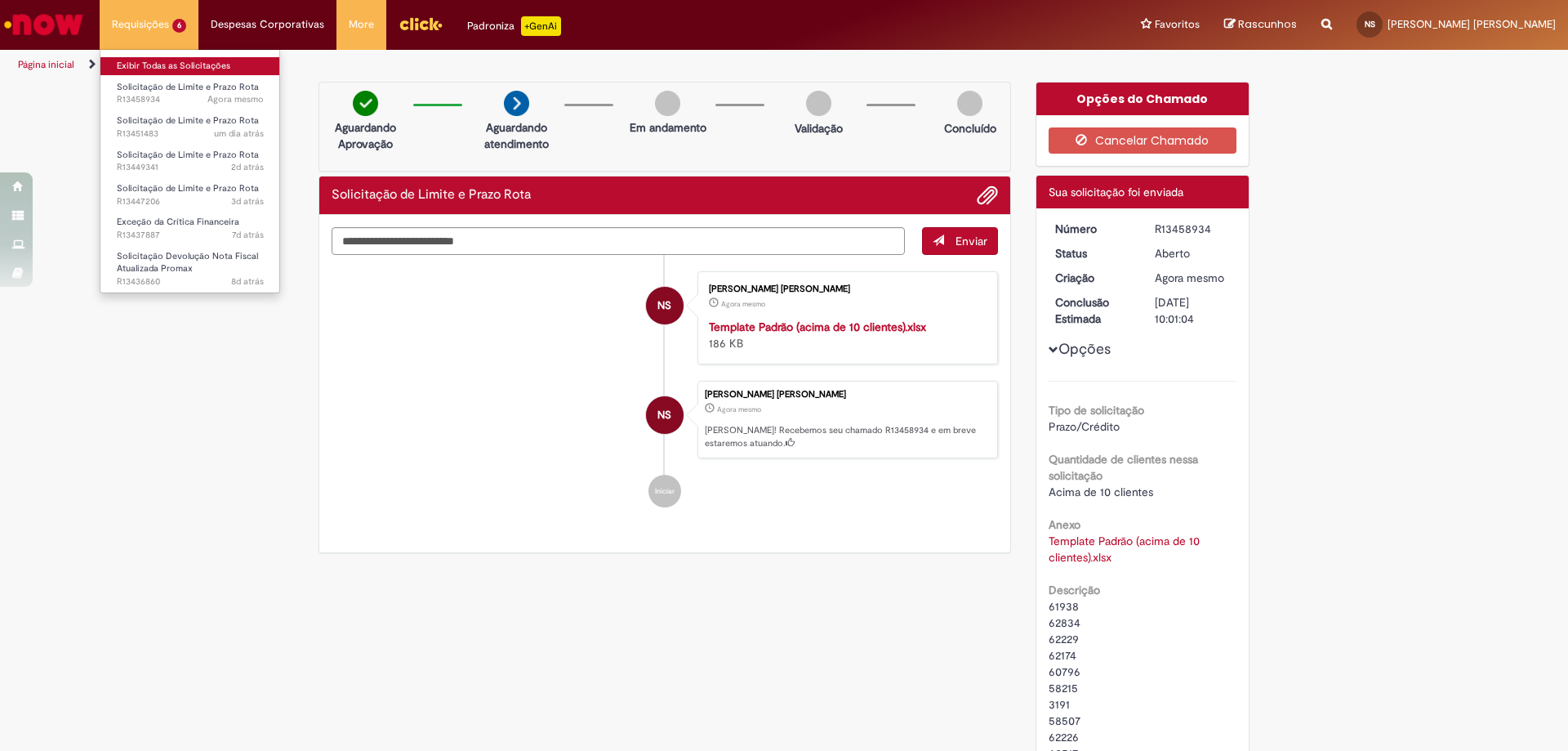
click at [168, 64] on link "Exibir Todas as Solicitações" at bounding box center [190, 67] width 180 height 18
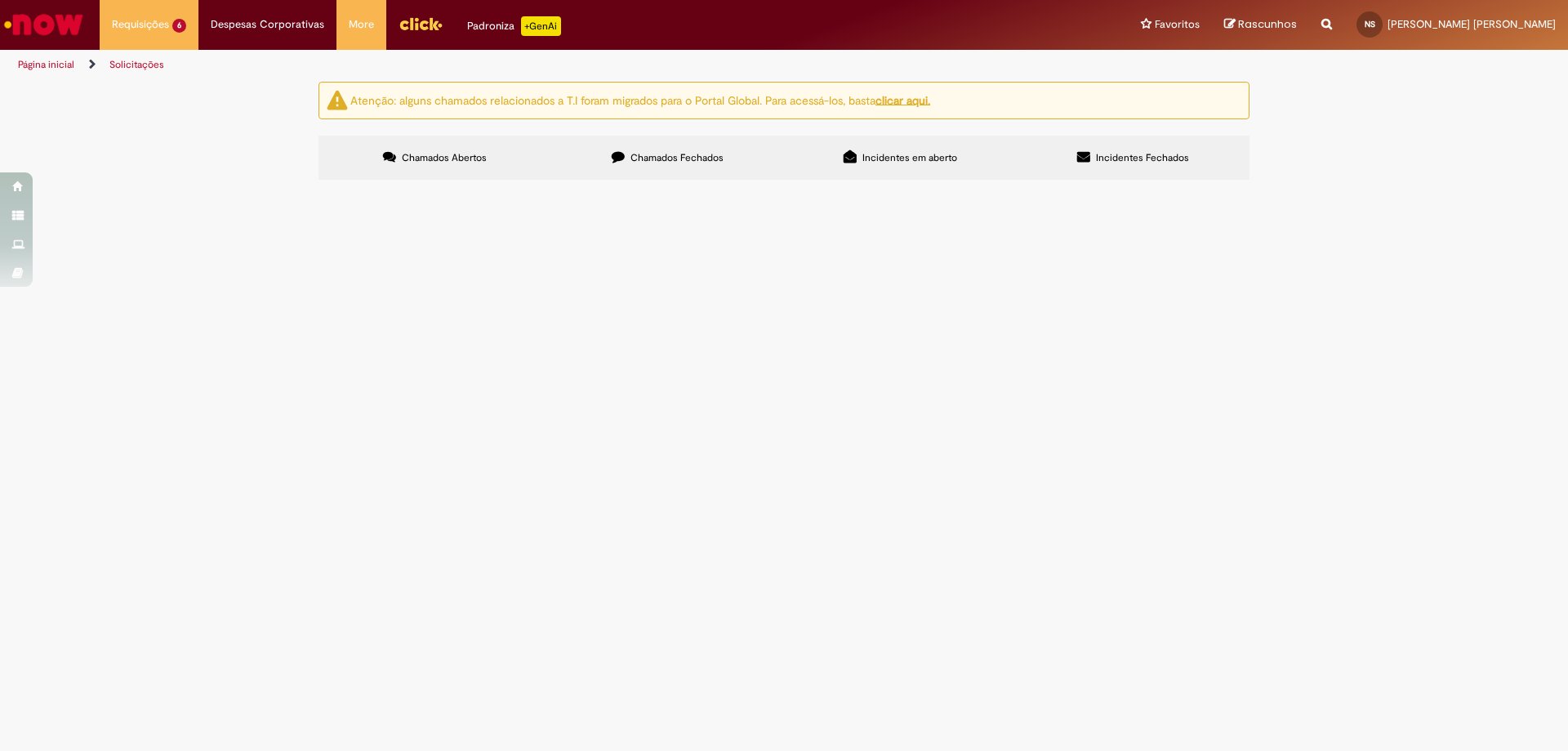
click at [0, 0] on span "52668 49745 23866 47790 30782 36086 41207 34778 49281 39802 67402 26914 53301 5…" at bounding box center [0, 0] width 0 height 0
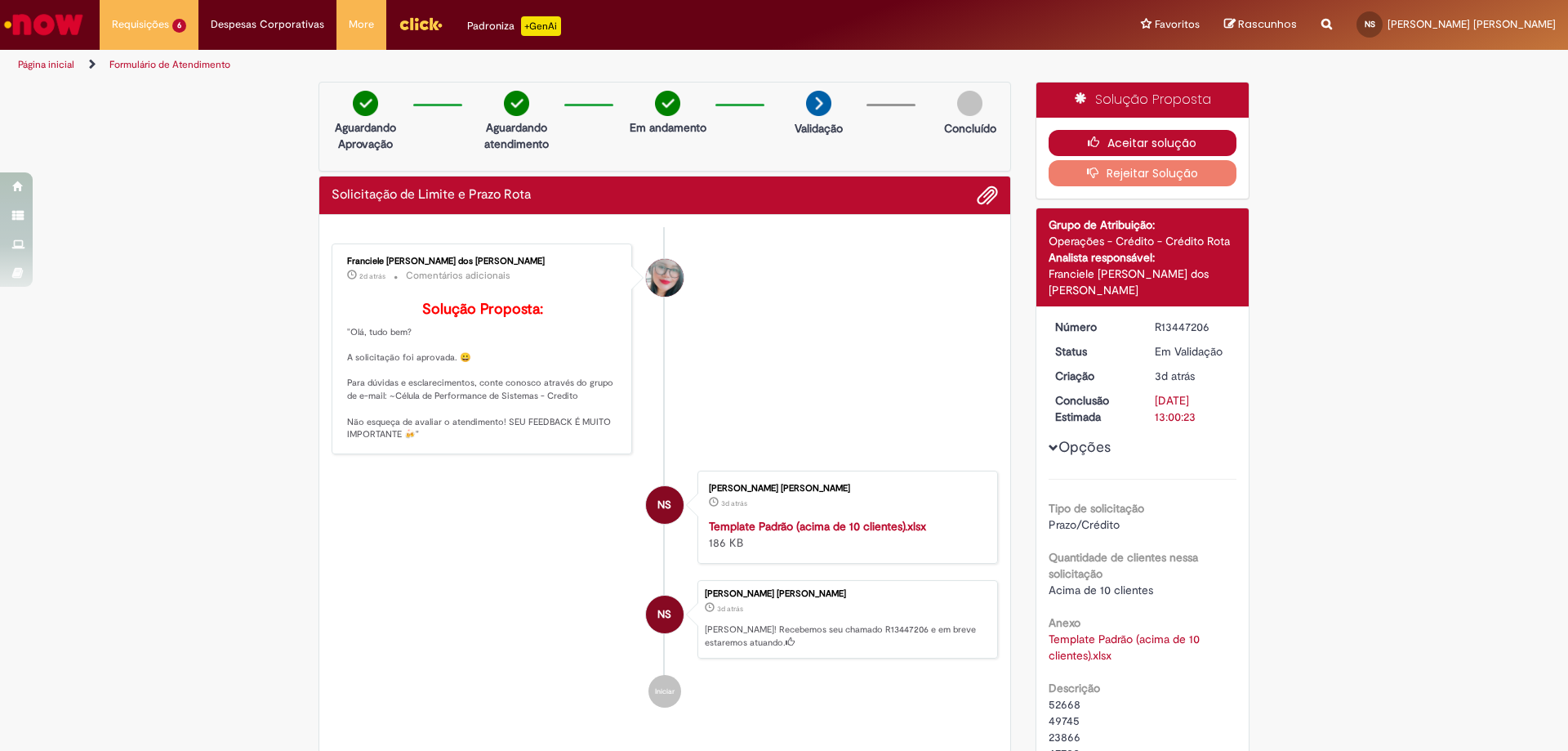
click at [1142, 149] on button "Aceitar solução" at bounding box center [1143, 143] width 189 height 26
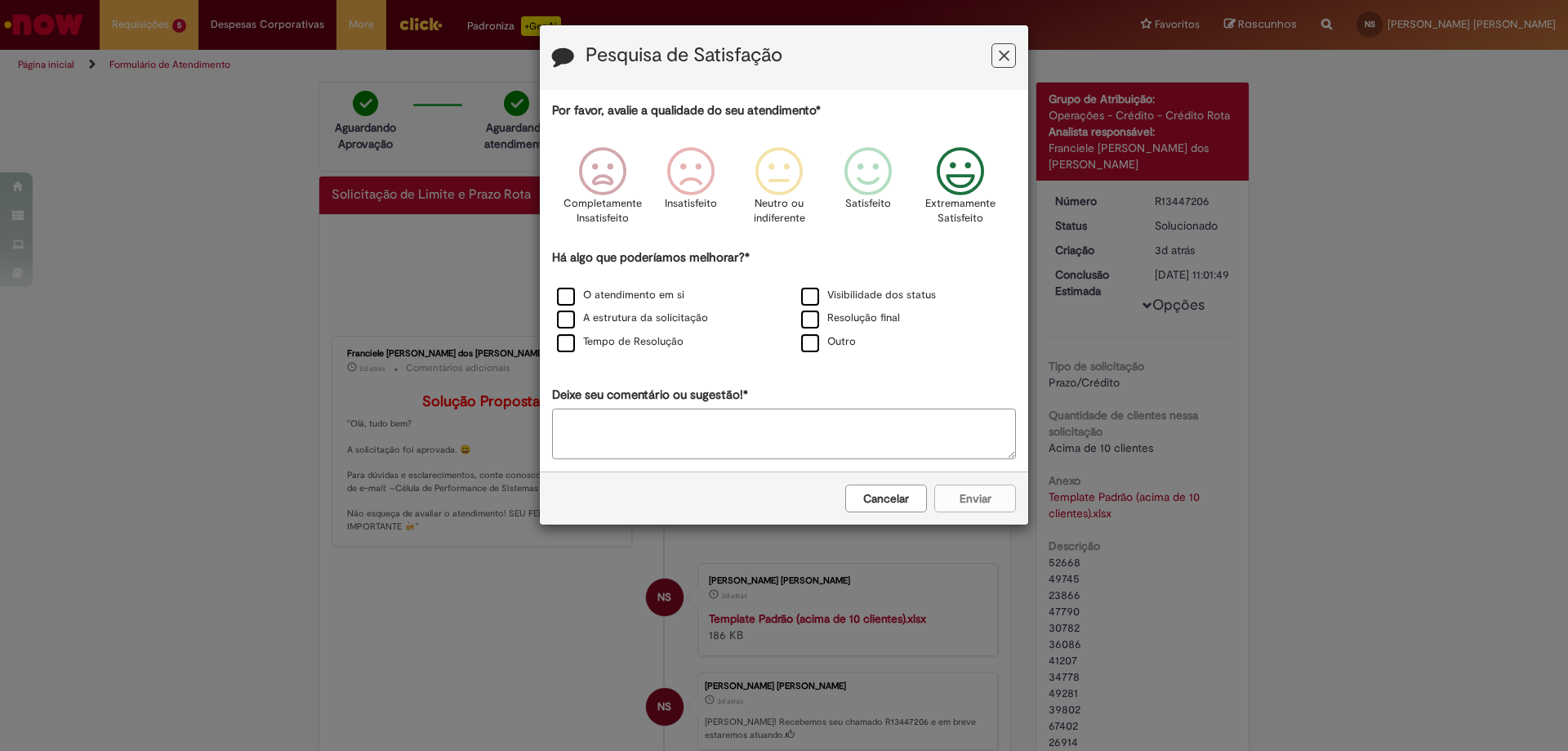
click at [948, 190] on icon "Feedback" at bounding box center [961, 171] width 62 height 49
click at [617, 288] on div "O atendimento em si" at bounding box center [661, 296] width 241 height 21
click at [618, 301] on label "O atendimento em si" at bounding box center [621, 296] width 127 height 16
click at [617, 325] on label "A estrutura da solicitação" at bounding box center [633, 319] width 151 height 16
click at [623, 348] on label "Tempo de Resolução" at bounding box center [621, 342] width 127 height 16
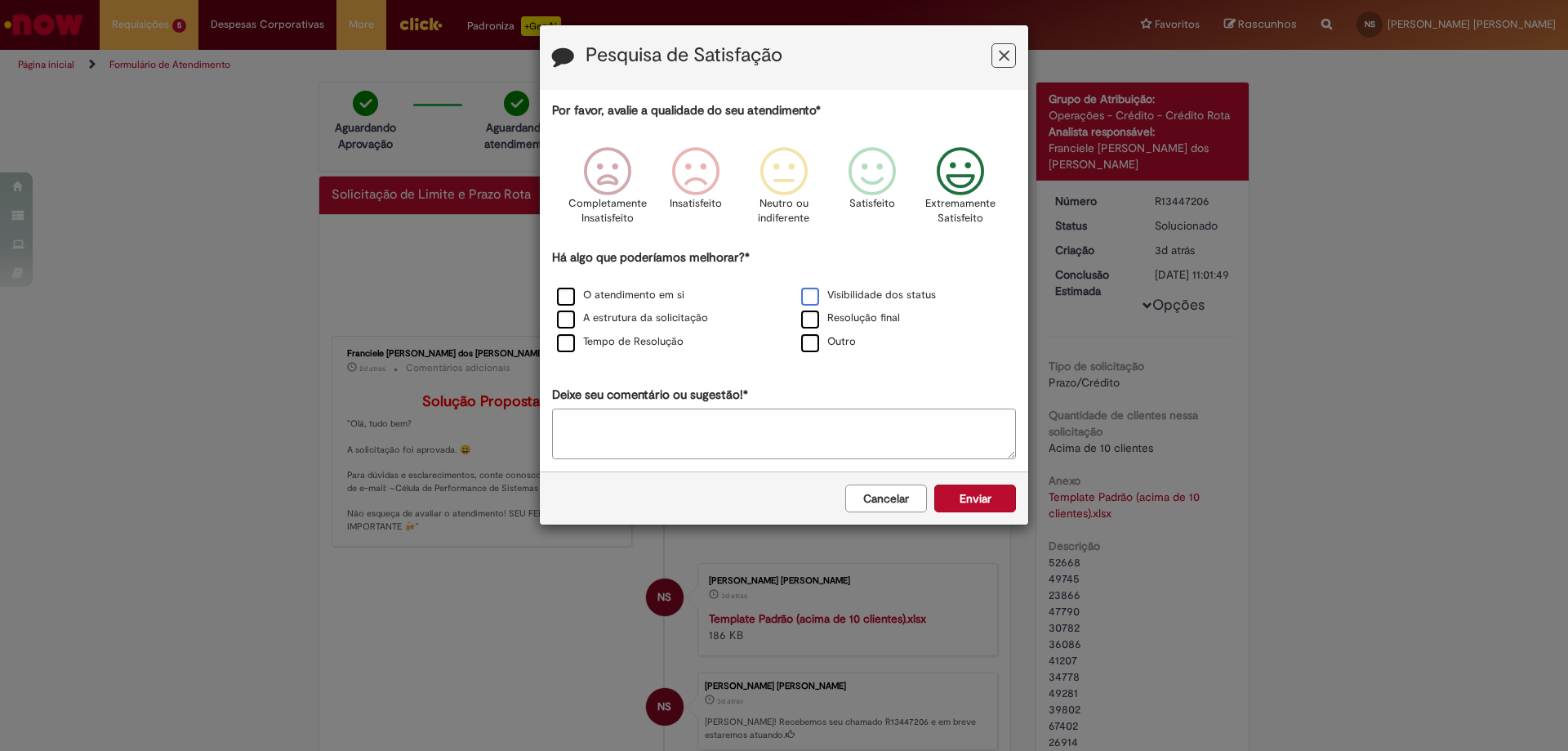
click at [881, 288] on label "Visibilidade dos status" at bounding box center [869, 296] width 135 height 16
click at [887, 311] on label "Resolução final" at bounding box center [851, 319] width 99 height 16
click at [974, 499] on button "Enviar" at bounding box center [975, 499] width 81 height 28
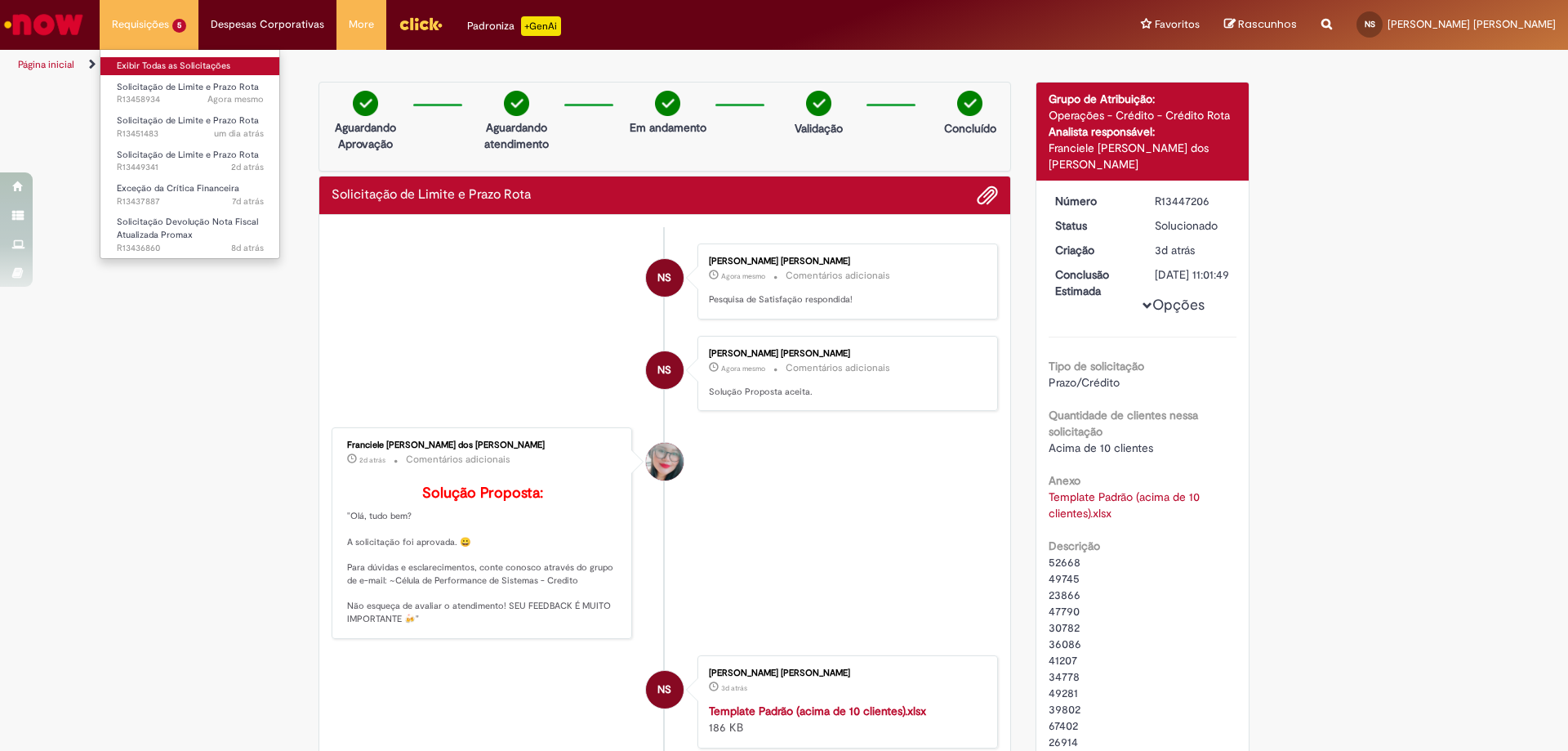
click at [159, 67] on link "Exibir Todas as Solicitações" at bounding box center [190, 67] width 180 height 18
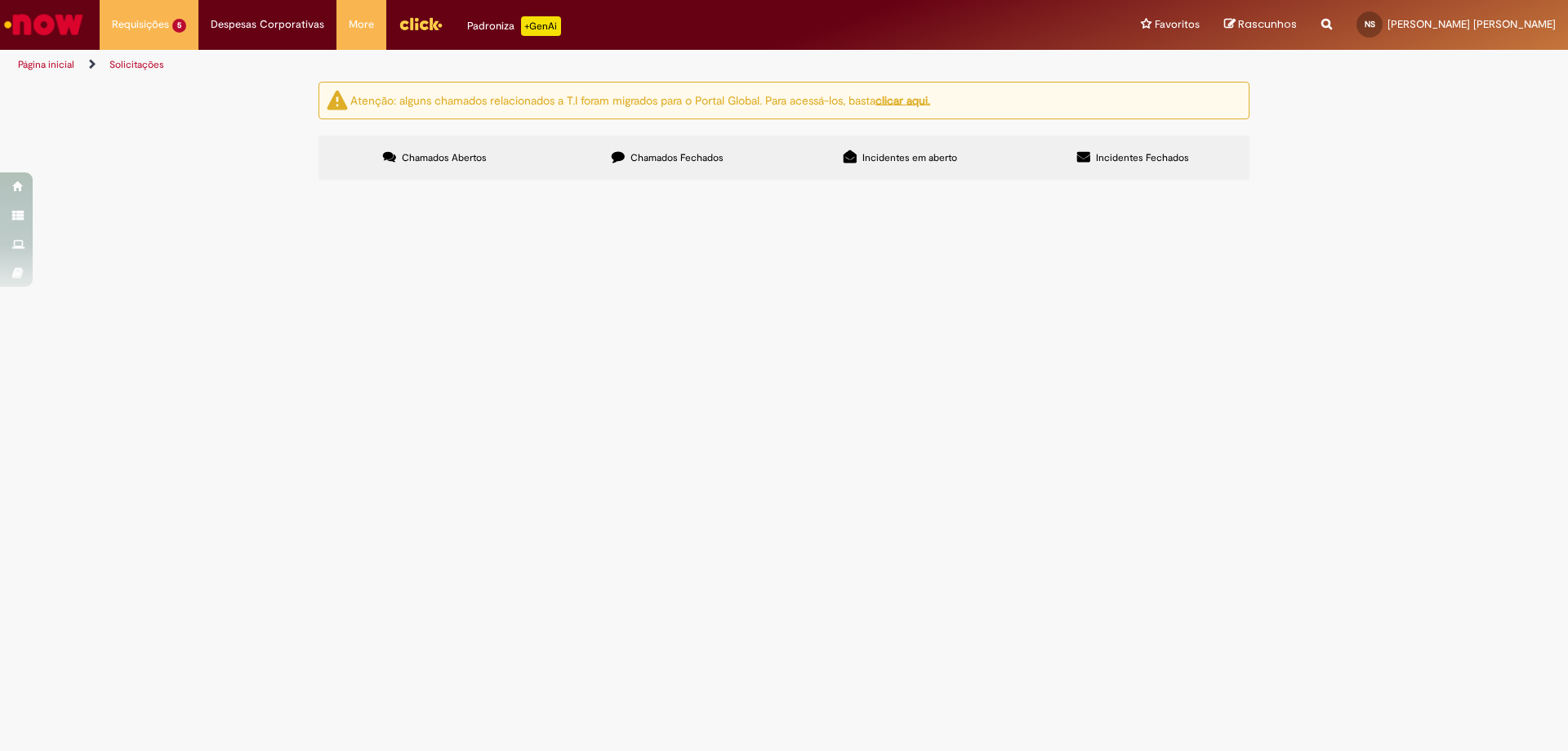
click at [0, 0] on span "Aprovar: 60652 , 60358 , 58424 , 56944, 44869 , 41510 , 35461." at bounding box center [0, 0] width 0 height 0
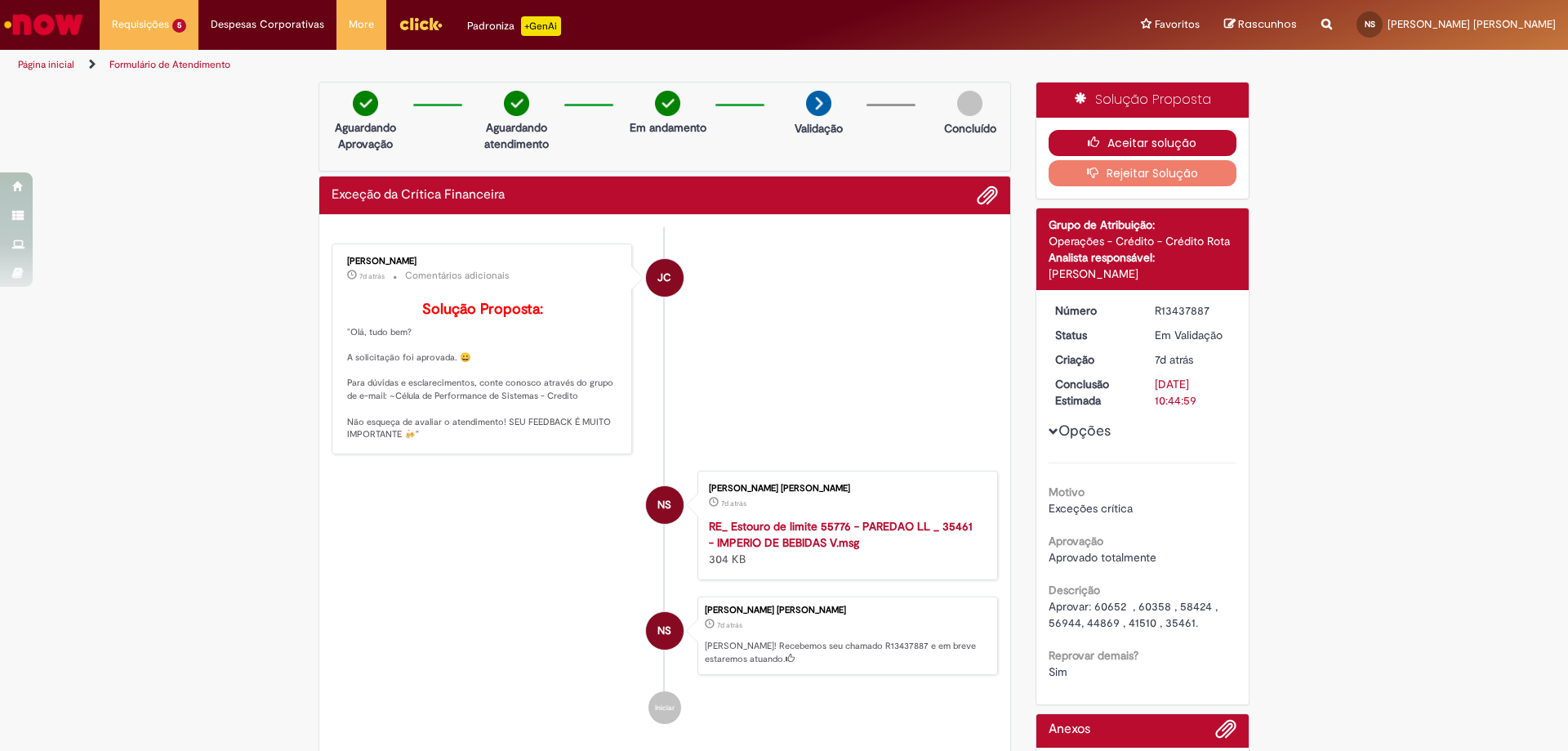
click at [1157, 136] on button "Aceitar solução" at bounding box center [1143, 143] width 189 height 26
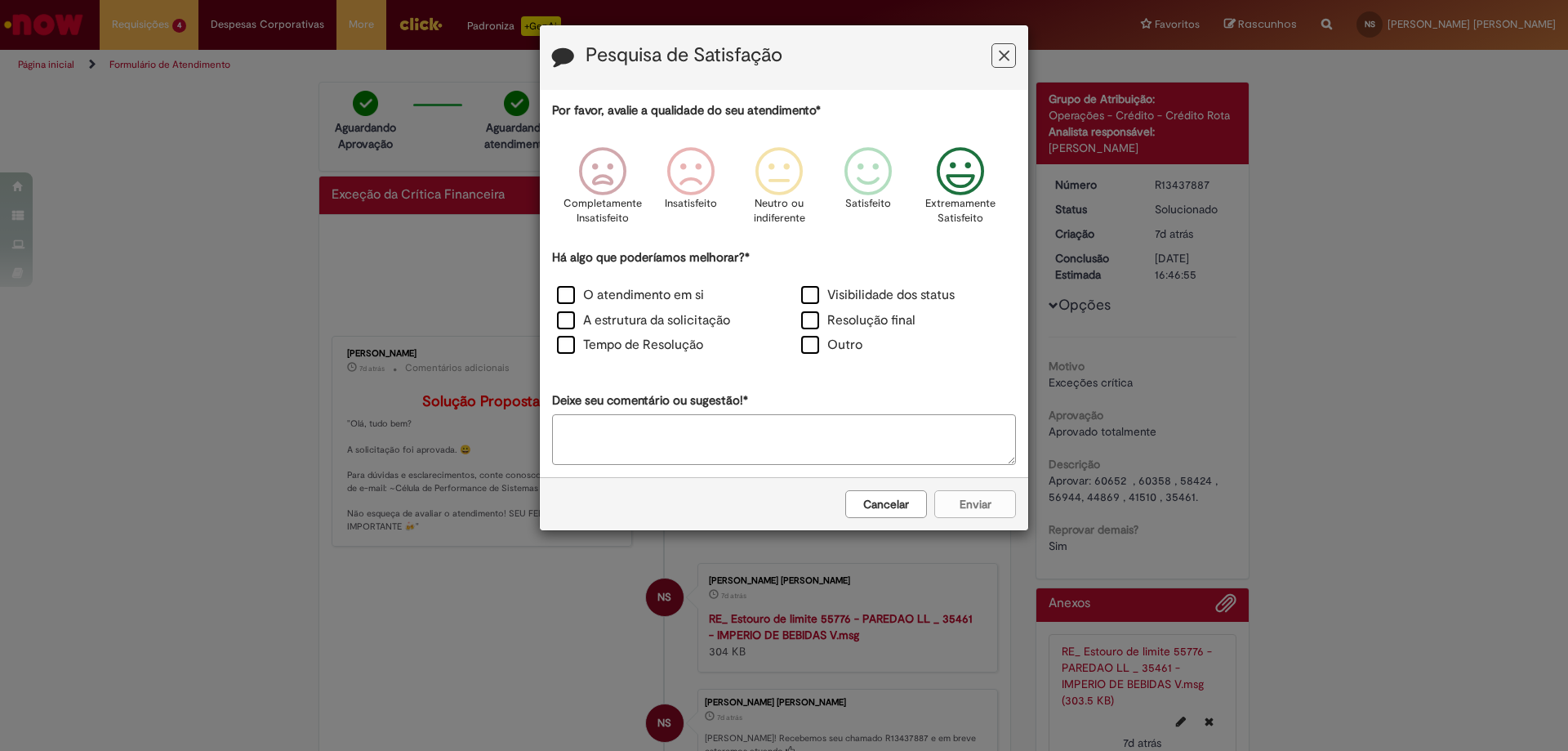
click at [930, 192] on icon "Feedback" at bounding box center [961, 171] width 62 height 49
click at [822, 298] on label "Visibilidade dos status" at bounding box center [878, 295] width 154 height 19
click at [816, 311] on label "Resolução final" at bounding box center [858, 320] width 114 height 19
click at [979, 496] on button "Enviar" at bounding box center [975, 505] width 81 height 28
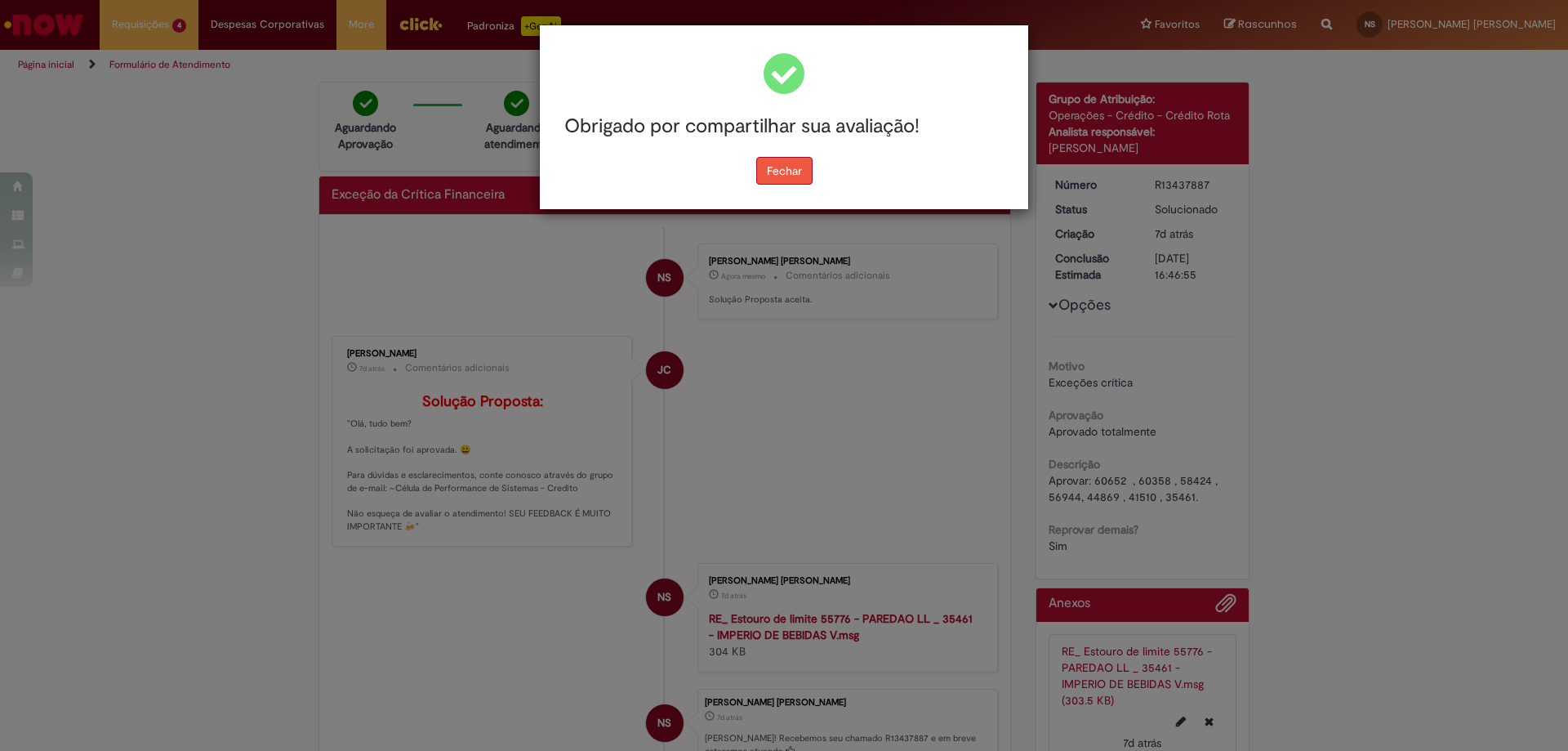
click at [794, 182] on button "Fechar" at bounding box center [784, 171] width 57 height 28
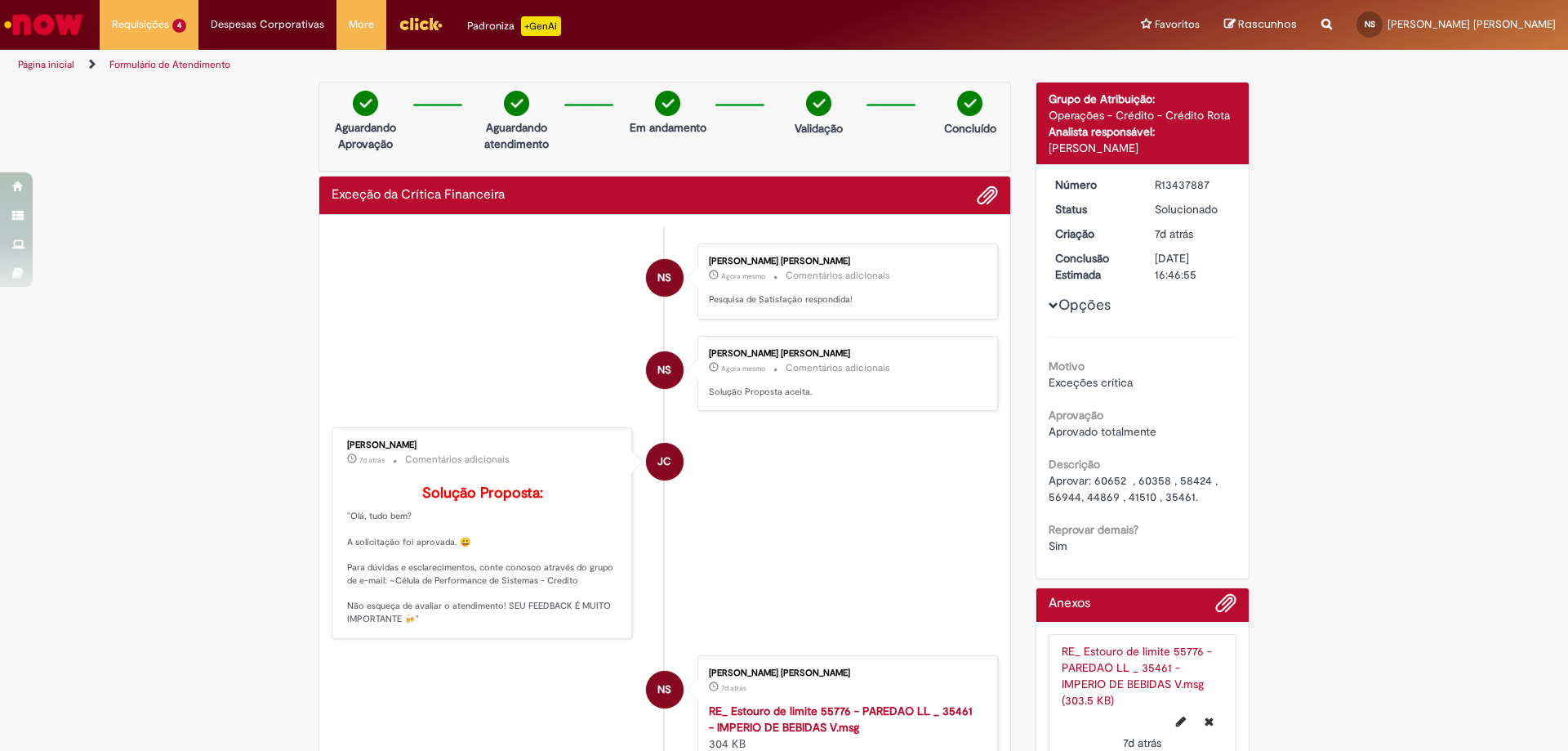
click at [1277, 637] on div "Verificar Código [PERSON_NAME] Aguardando Aprovação Aguardando atendimento Em a…" at bounding box center [784, 522] width 1568 height 880
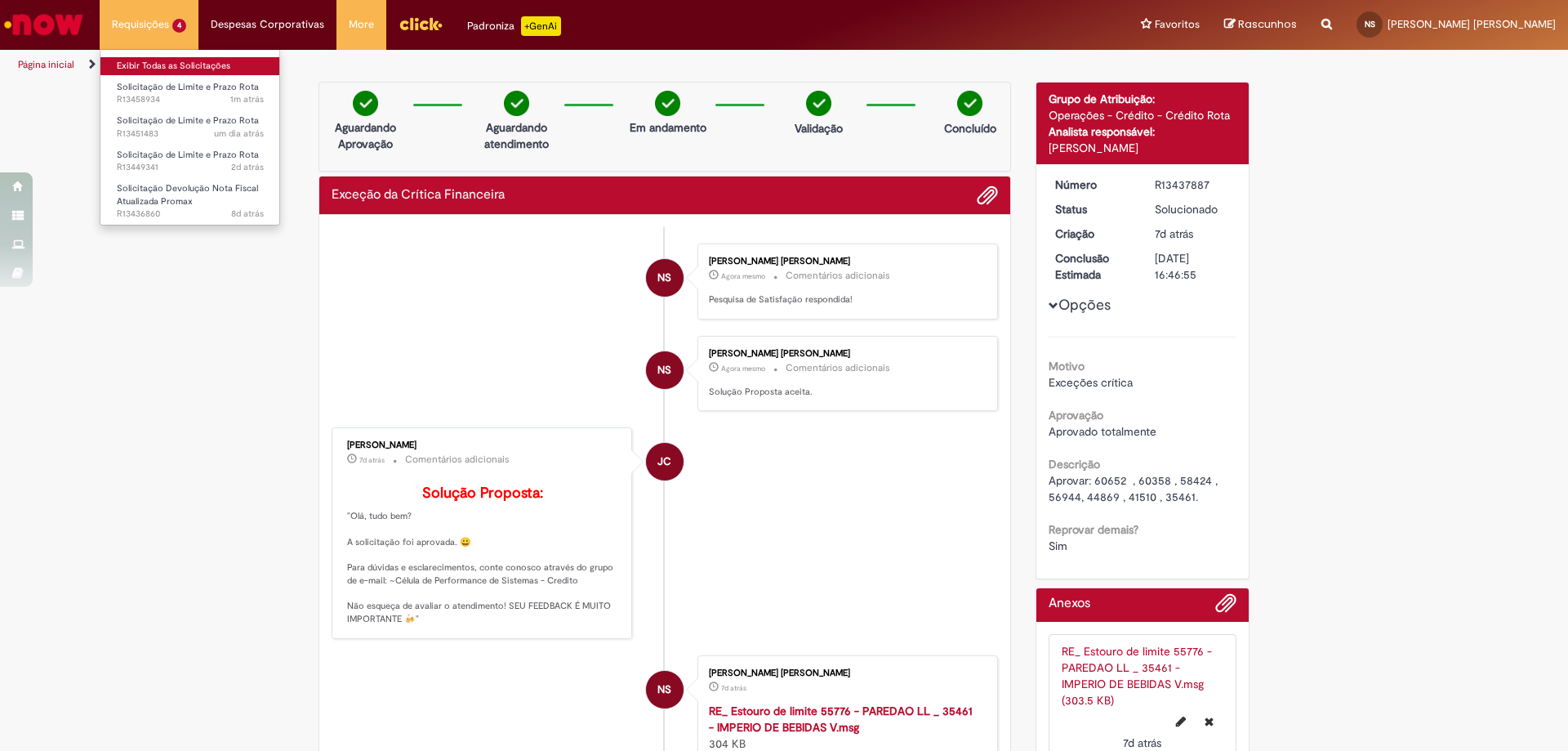
click at [180, 63] on link "Exibir Todas as Solicitações" at bounding box center [190, 67] width 180 height 18
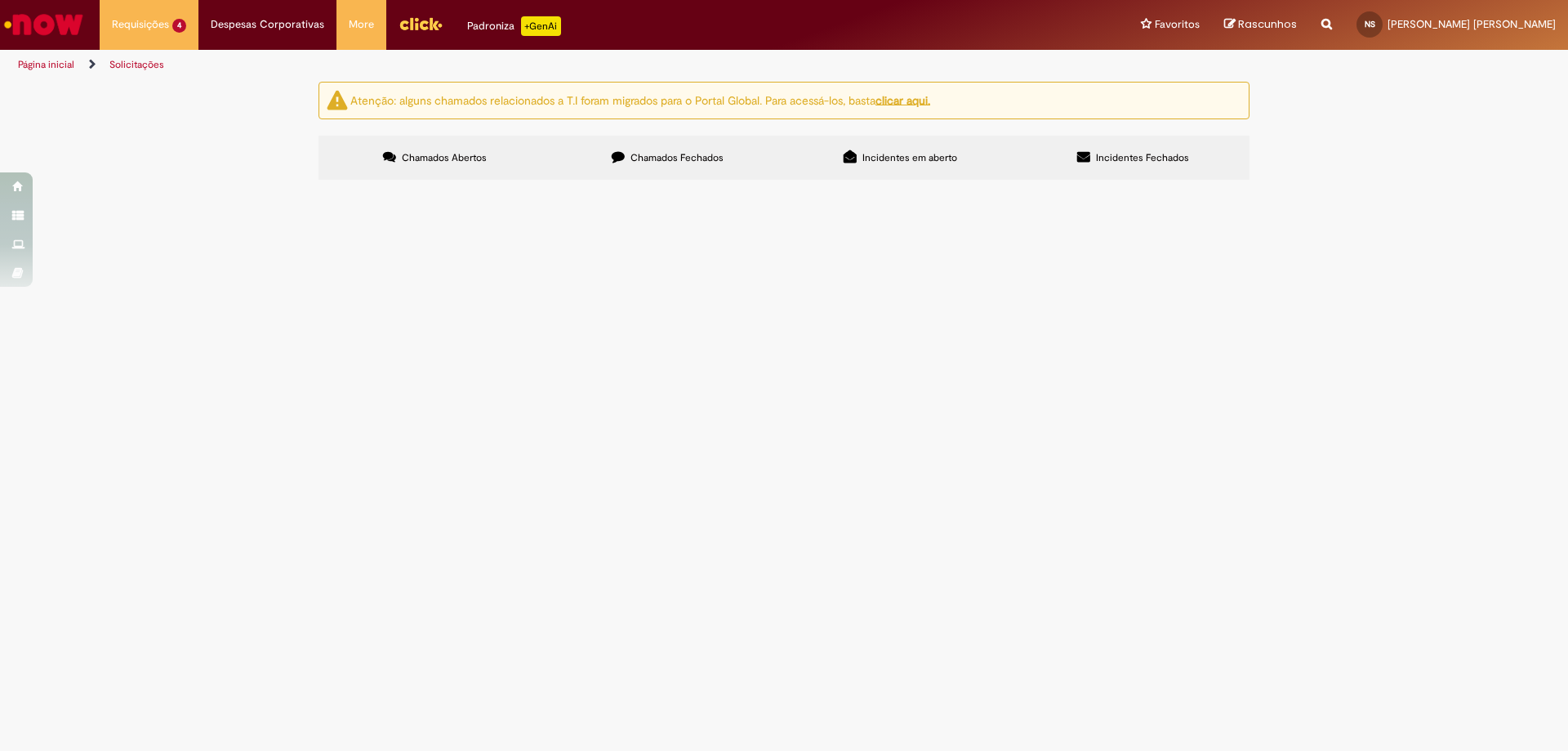
click at [0, 0] on span "61277 9644 54205 62710 37409 60945 10969 4738 77711 54819 60047 42502 26539 CDD…" at bounding box center [0, 0] width 0 height 0
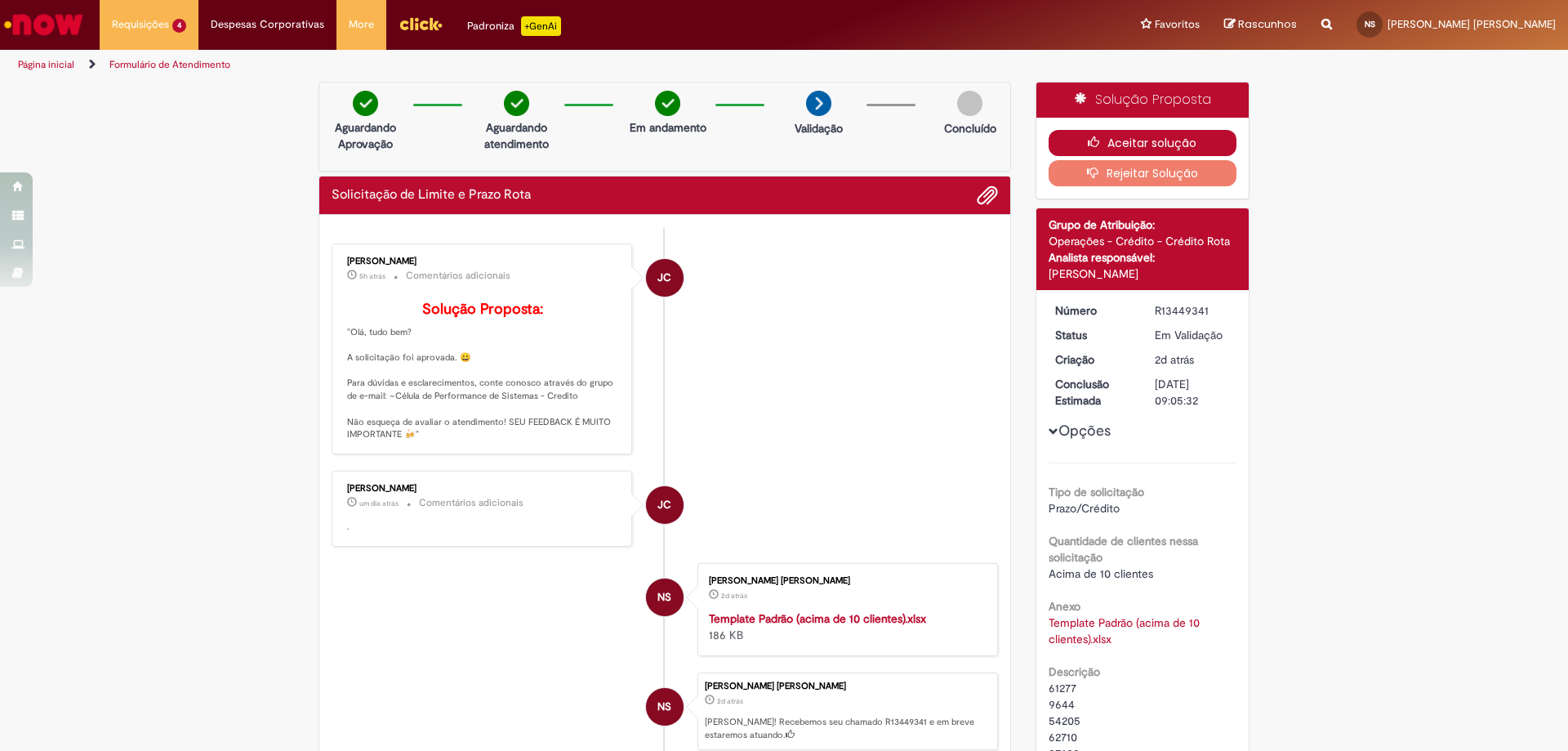
click at [1186, 151] on button "Aceitar solução" at bounding box center [1143, 143] width 189 height 26
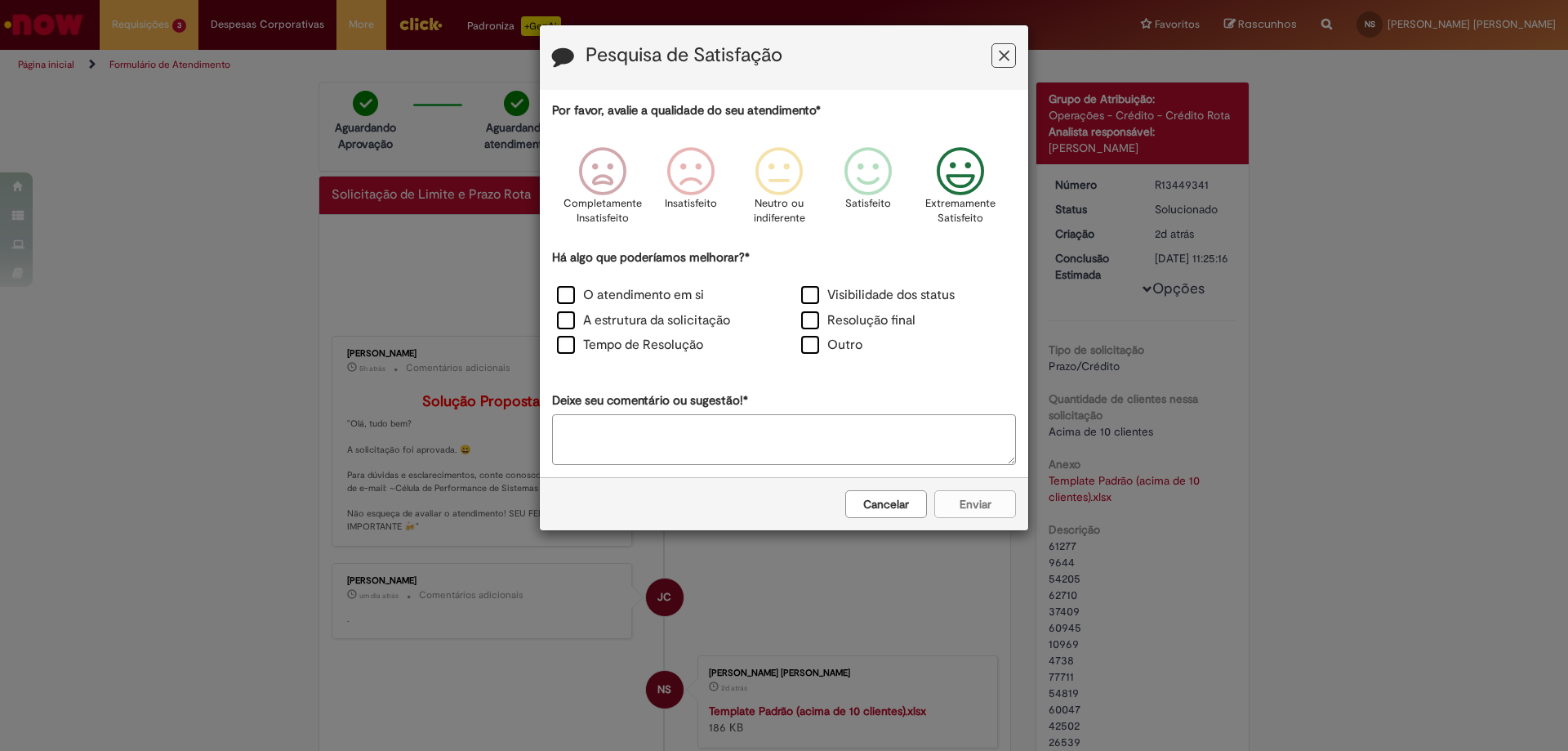
drag, startPoint x: 983, startPoint y: 192, endPoint x: 940, endPoint y: 220, distance: 51.3
click at [983, 191] on icon "Feedback" at bounding box center [961, 171] width 62 height 49
drag, startPoint x: 583, startPoint y: 297, endPoint x: 588, endPoint y: 304, distance: 8.6
click at [583, 297] on label "O atendimento em si" at bounding box center [631, 295] width 147 height 19
click at [638, 320] on label "A estrutura da solicitação" at bounding box center [643, 320] width 173 height 19
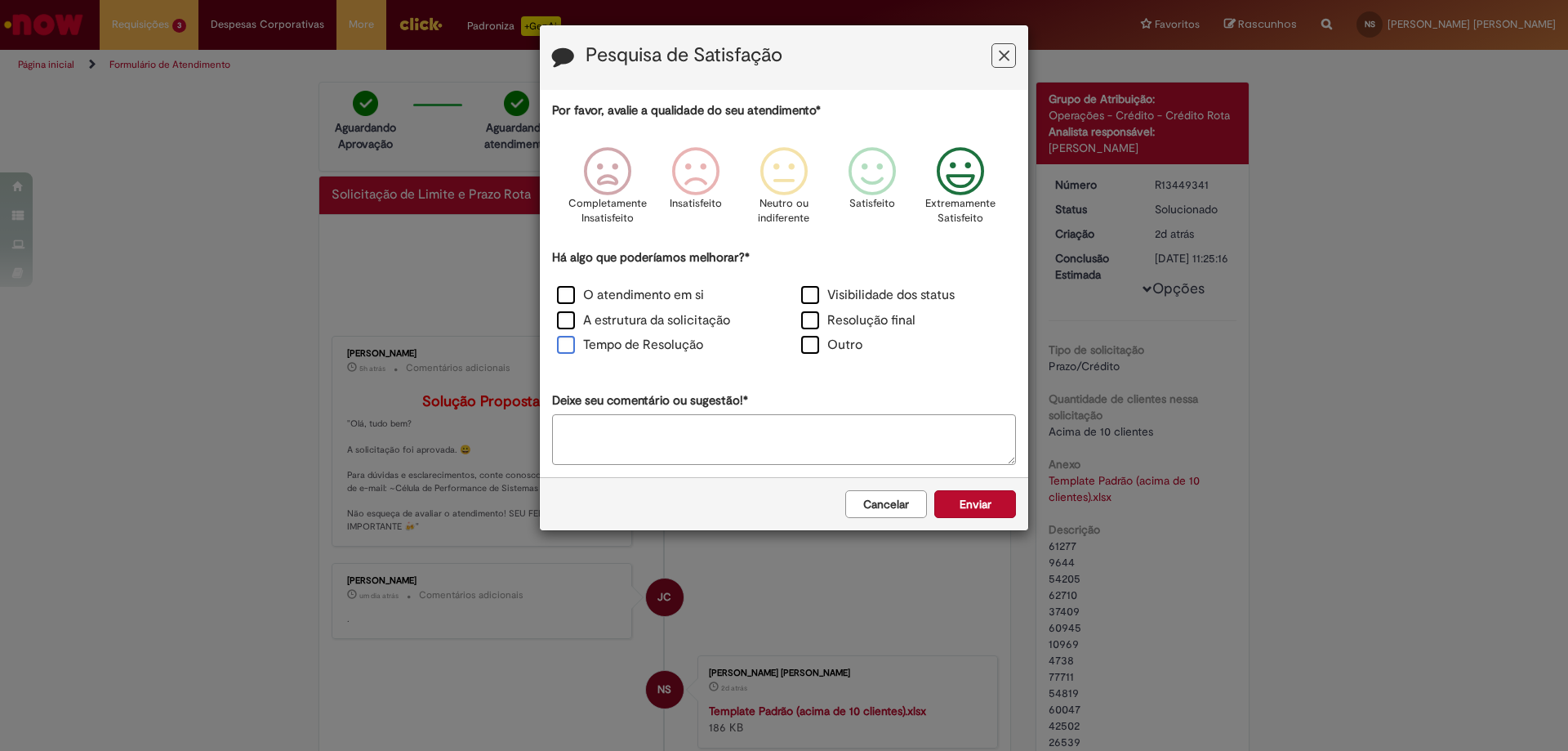
click at [651, 348] on label "Tempo de Resolução" at bounding box center [630, 345] width 146 height 19
click at [865, 298] on label "Visibilidade dos status" at bounding box center [878, 295] width 154 height 19
click at [871, 316] on label "Resolução final" at bounding box center [858, 320] width 114 height 19
click at [961, 491] on button "Enviar" at bounding box center [975, 505] width 81 height 28
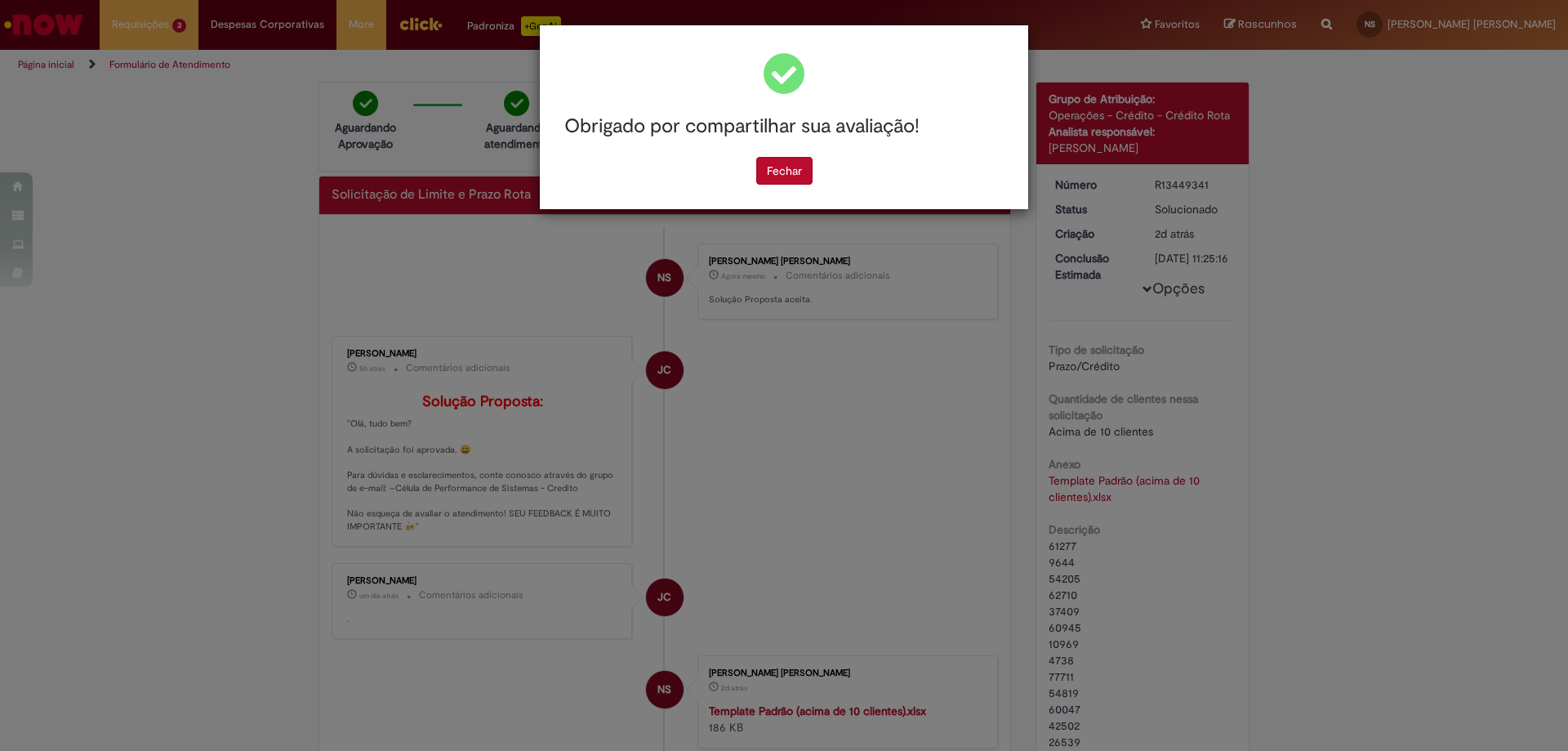
drag, startPoint x: 796, startPoint y: 170, endPoint x: 795, endPoint y: 205, distance: 35.0
click at [795, 169] on button "Fechar" at bounding box center [784, 171] width 57 height 28
